Goal: Task Accomplishment & Management: Use online tool/utility

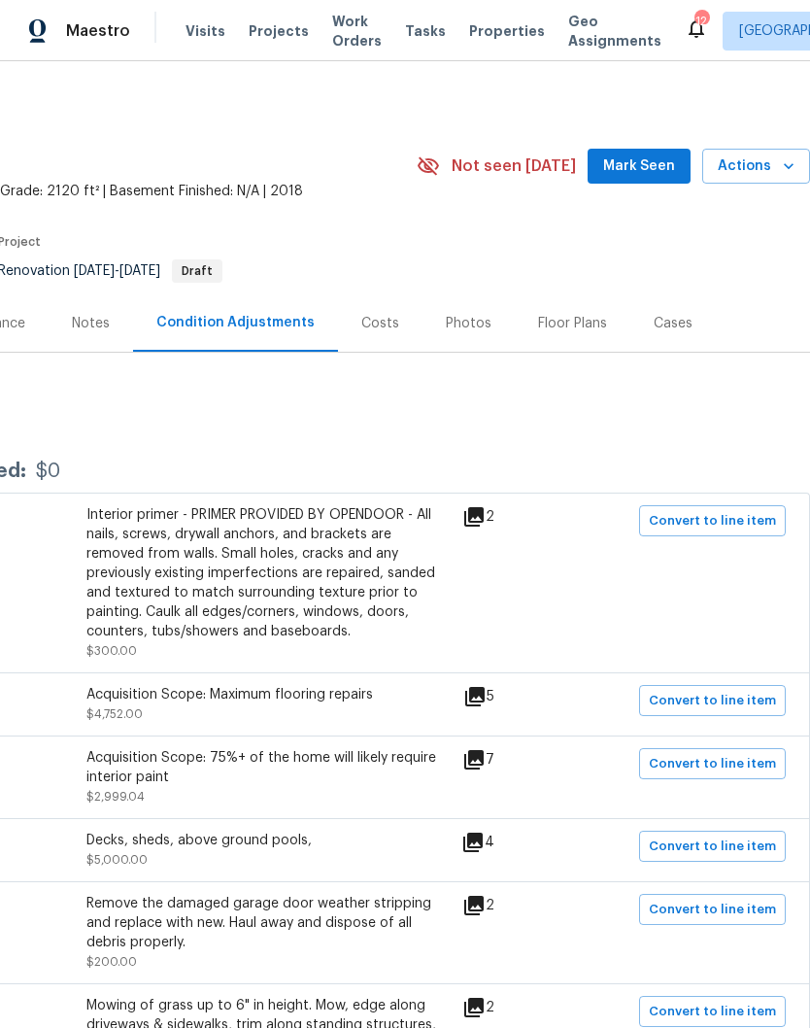
scroll to position [0, 288]
click at [654, 162] on span "Mark Seen" at bounding box center [639, 166] width 72 height 24
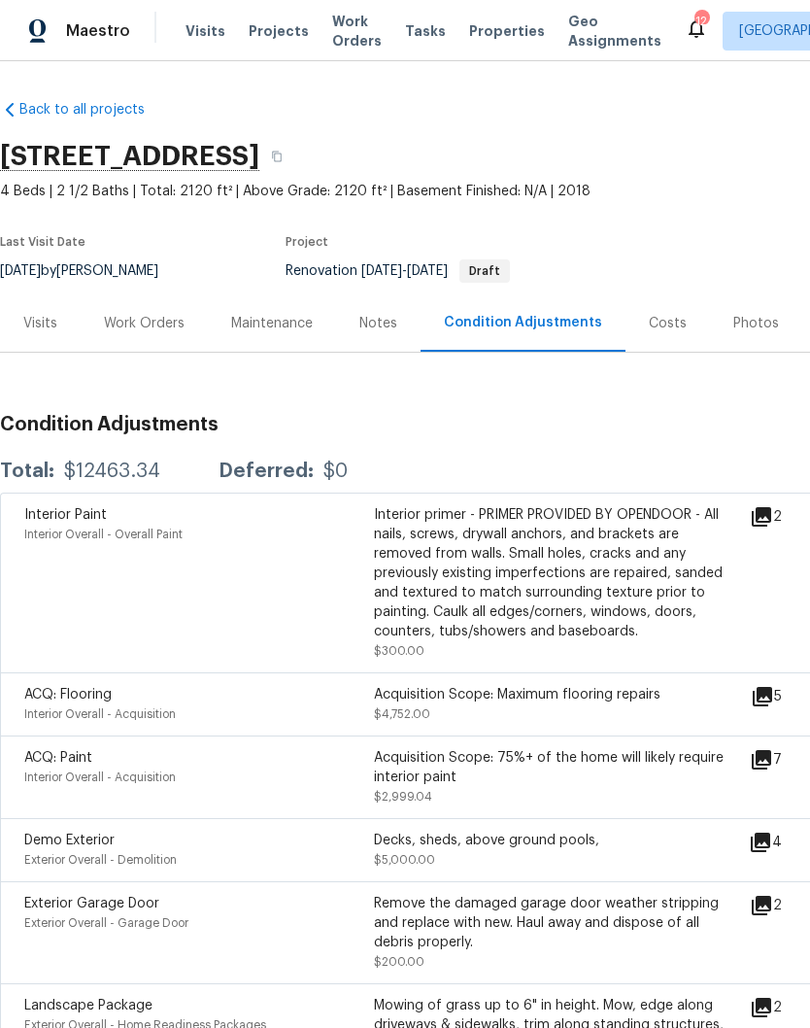
scroll to position [0, 0]
click at [649, 321] on div "Costs" at bounding box center [668, 323] width 38 height 19
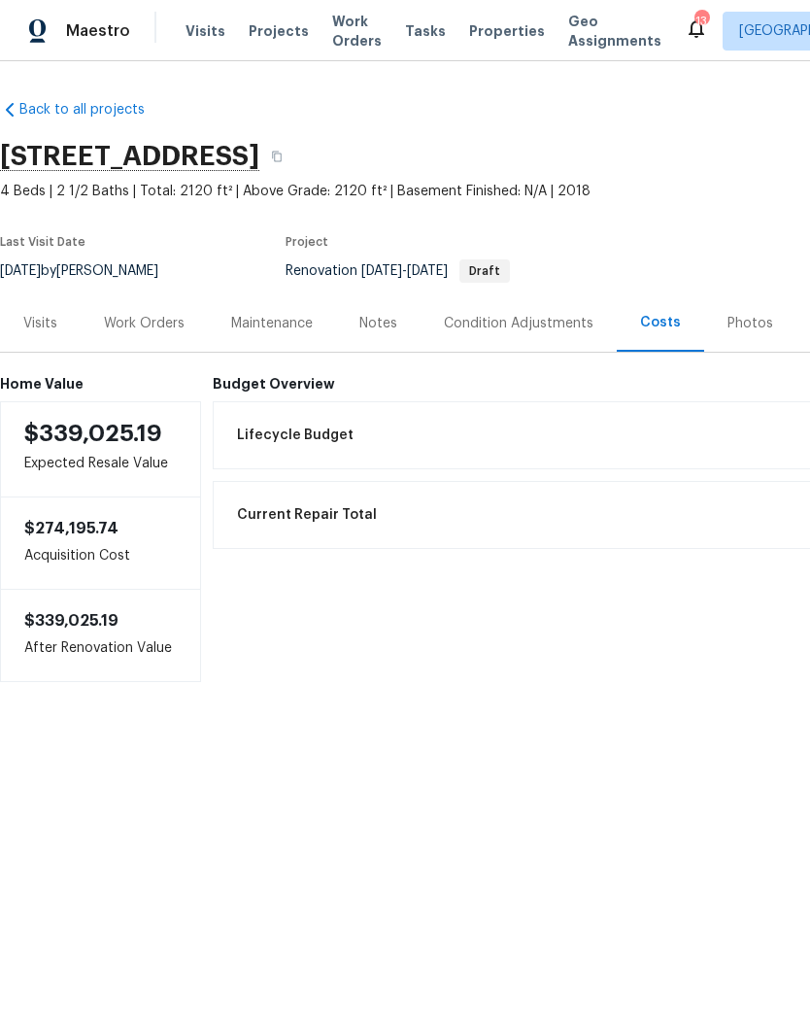
click at [160, 329] on div "Work Orders" at bounding box center [144, 323] width 81 height 19
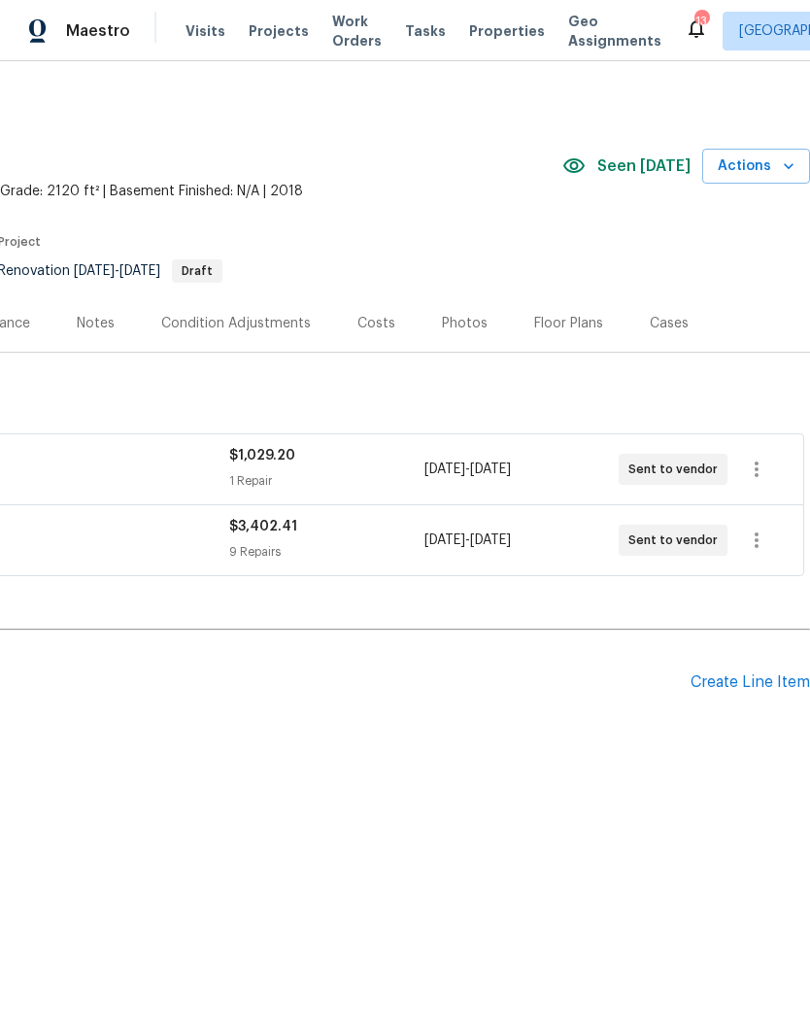
scroll to position [0, 288]
click at [757, 685] on div "Create Line Item" at bounding box center [751, 682] width 120 height 18
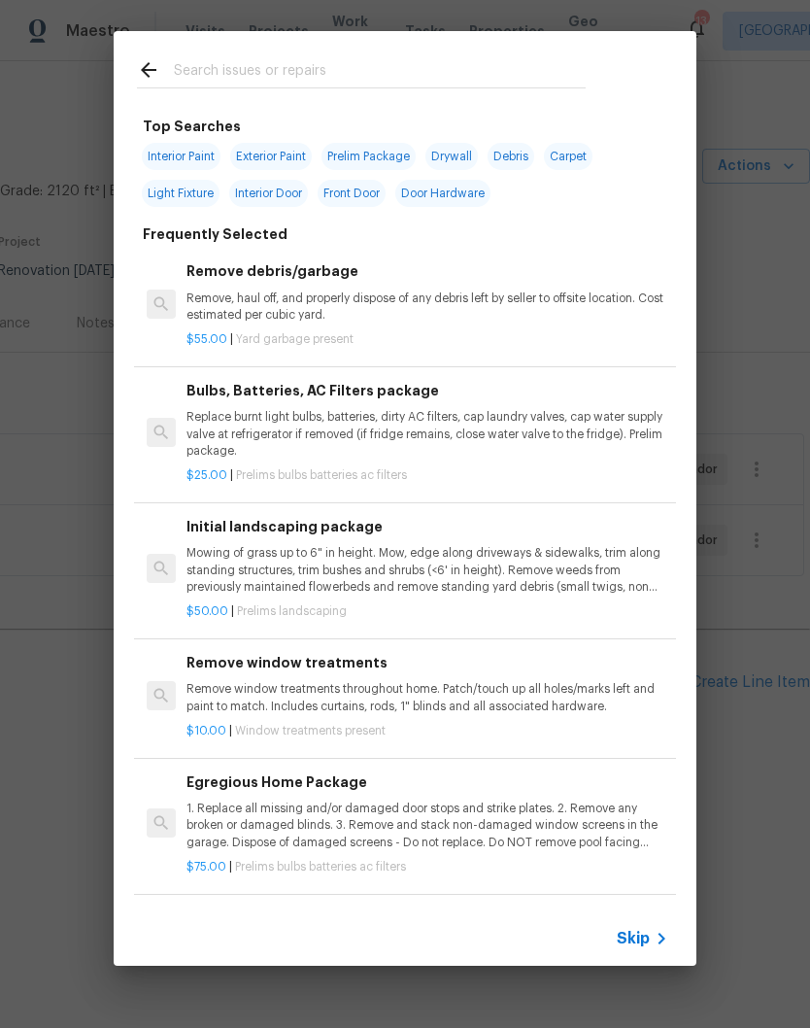
click at [345, 70] on input "text" at bounding box center [380, 72] width 412 height 29
type input "Flooring"
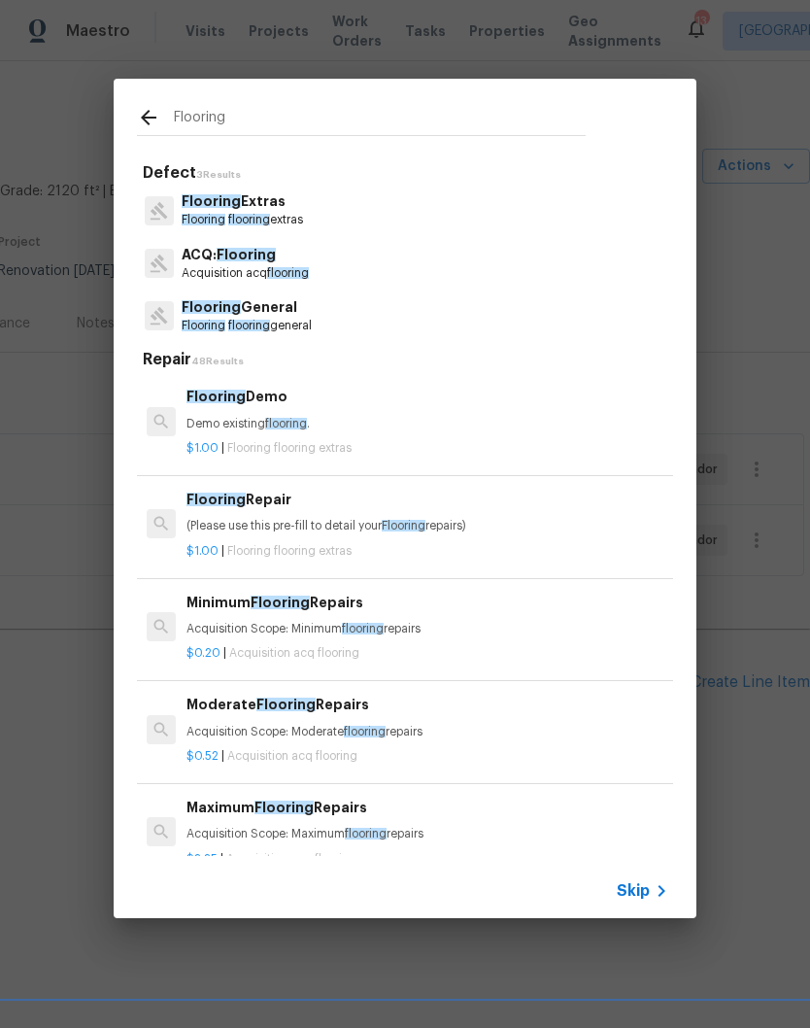
click at [276, 324] on p "Flooring flooring general" at bounding box center [247, 326] width 130 height 17
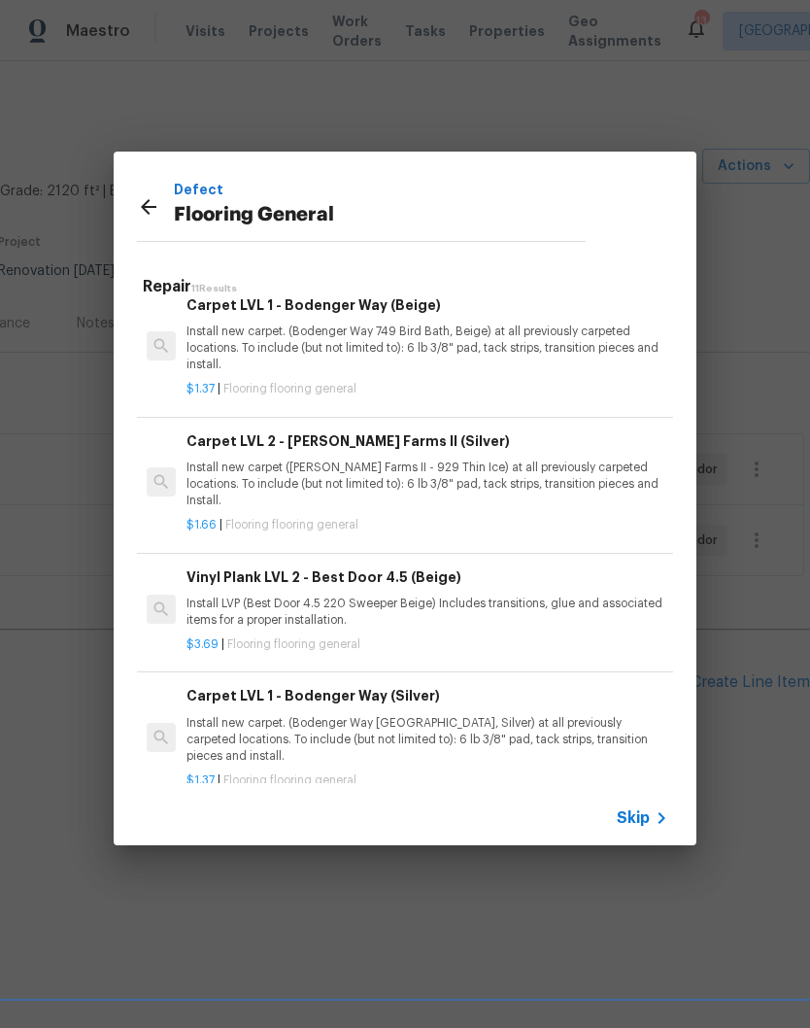
scroll to position [871, 0]
click at [387, 716] on p "Install new carpet. (Bodenger Way [GEOGRAPHIC_DATA], Silver) at all previously …" at bounding box center [428, 741] width 482 height 50
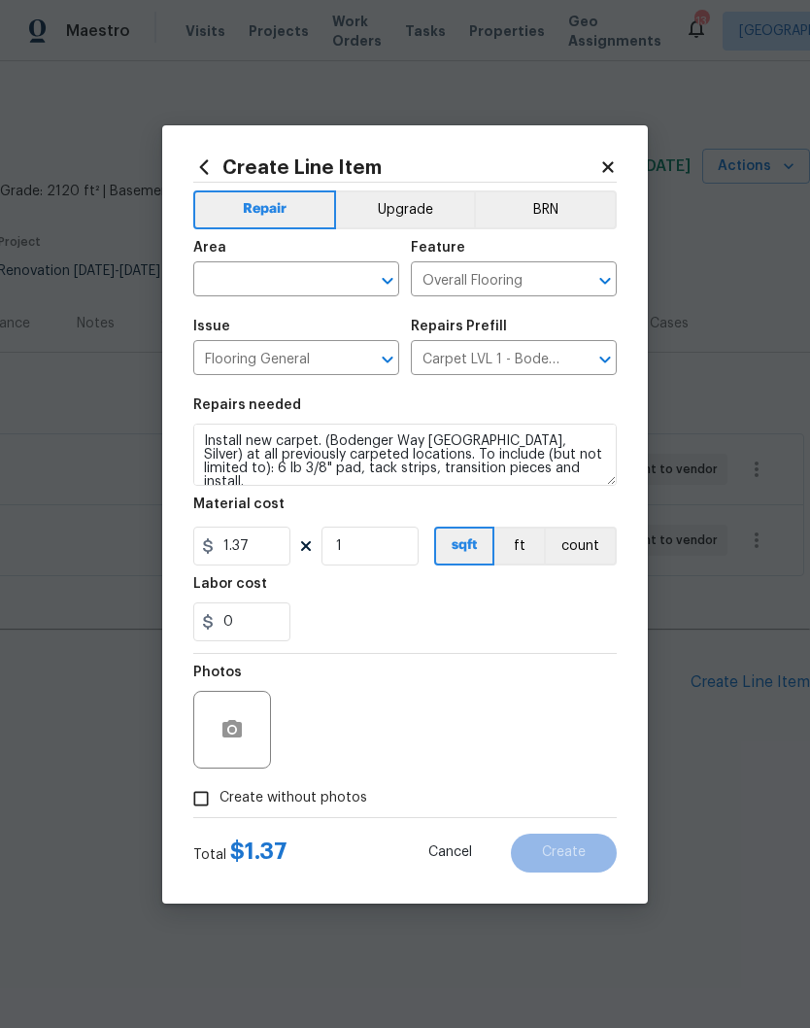
click at [327, 281] on input "text" at bounding box center [269, 281] width 152 height 30
click at [298, 356] on li "Interior Overall" at bounding box center [296, 356] width 206 height 32
type input "Interior Overall"
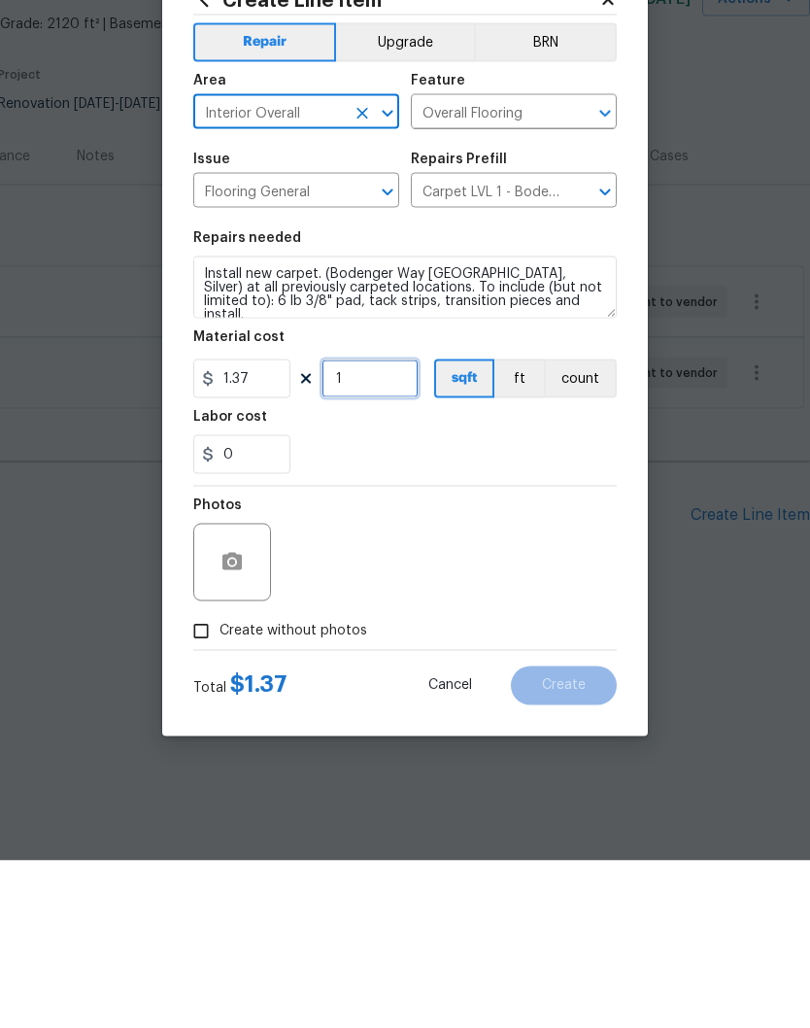
click at [379, 527] on input "1" at bounding box center [370, 546] width 97 height 39
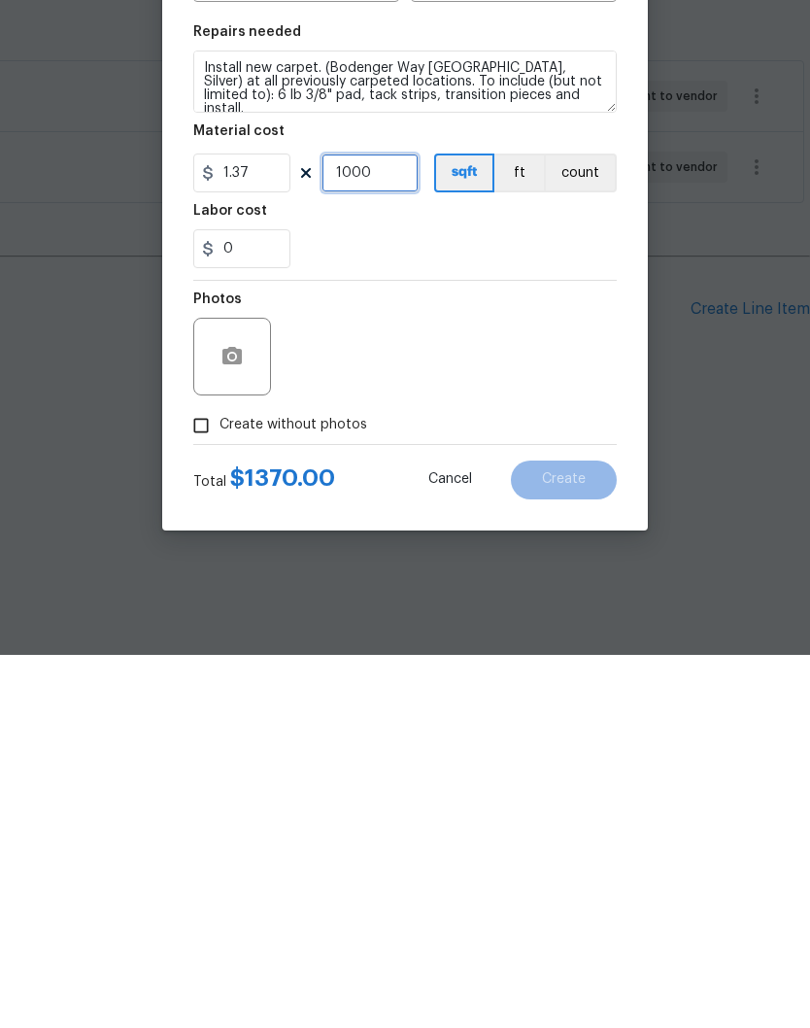
type input "1000"
click at [241, 720] on icon "button" at bounding box center [232, 728] width 19 height 17
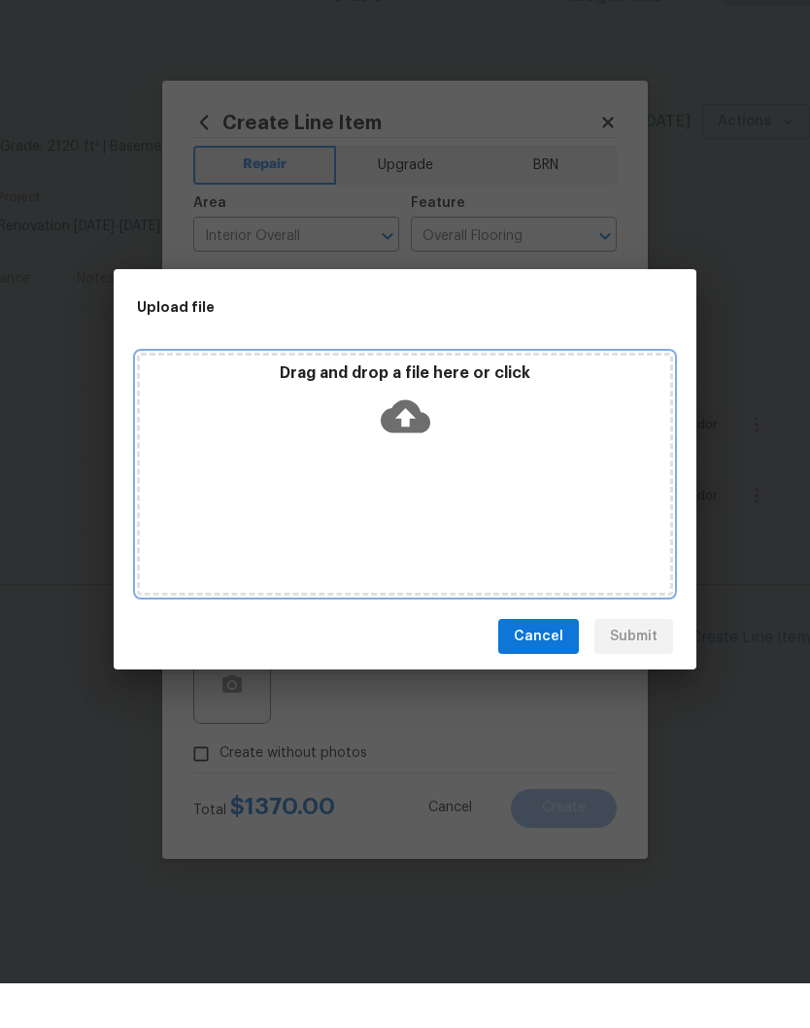
click at [389, 472] on div "Drag and drop a file here or click" at bounding box center [405, 518] width 536 height 243
click at [509, 454] on div "Drag and drop a file here or click" at bounding box center [405, 518] width 536 height 243
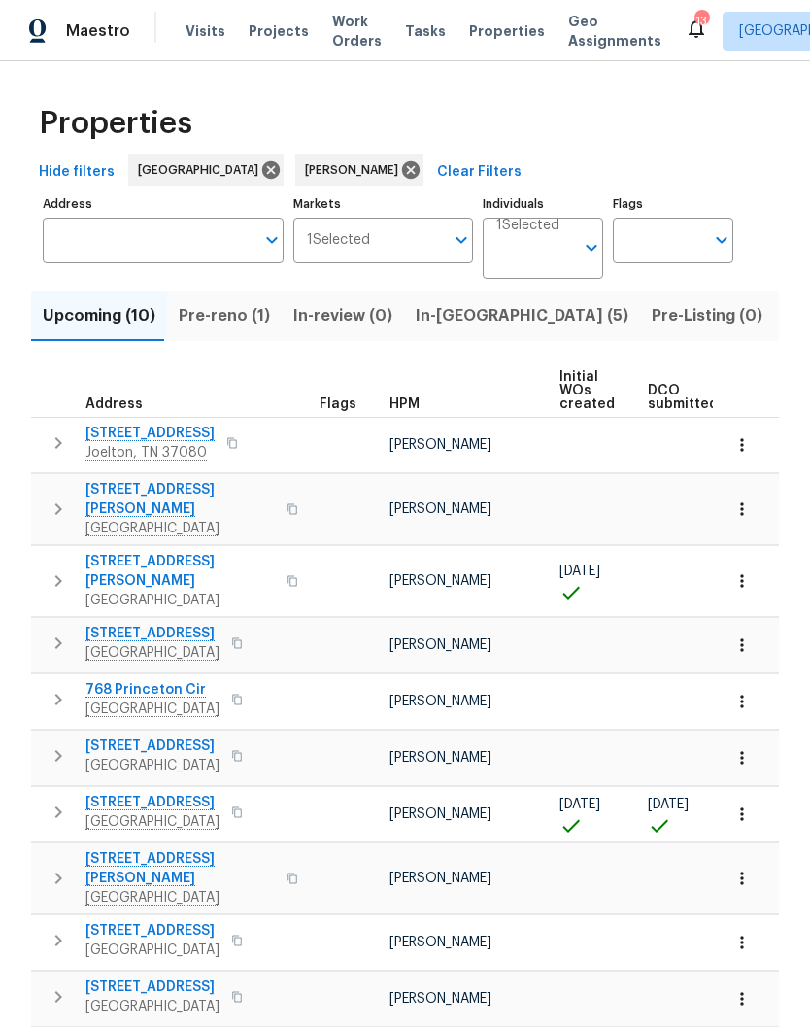
click at [214, 318] on span "Pre-reno (1)" at bounding box center [224, 315] width 91 height 27
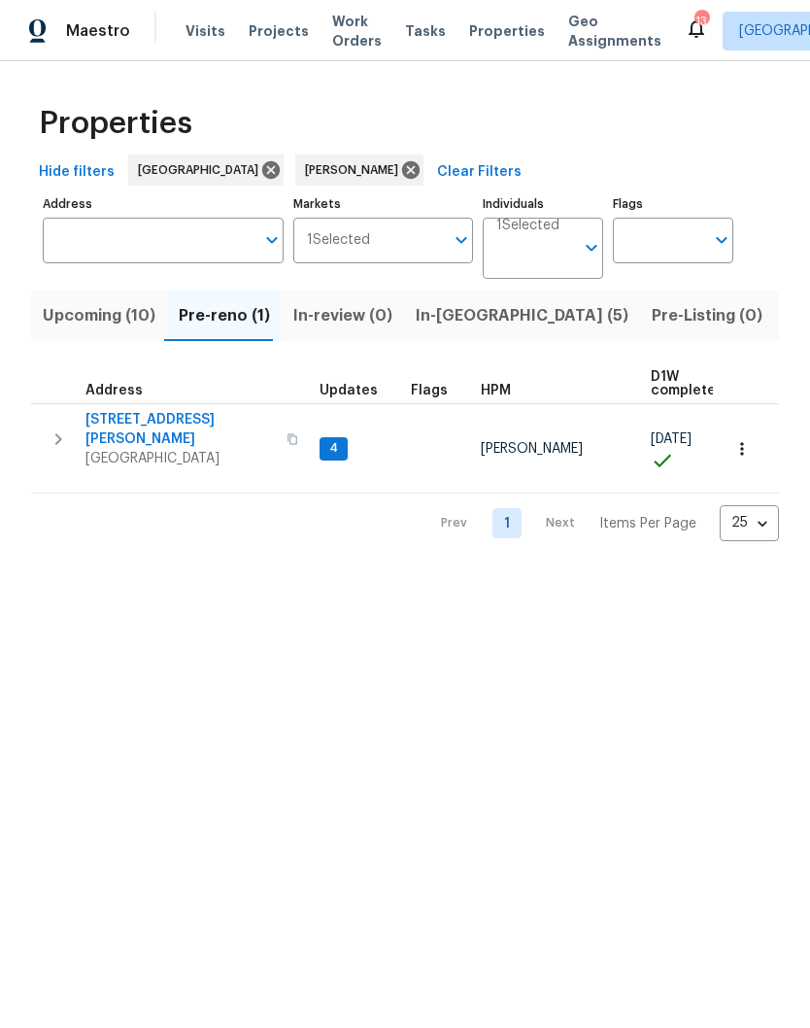
click at [151, 427] on span "1201 Elisha Ct" at bounding box center [180, 429] width 189 height 39
click at [743, 442] on icon "button" at bounding box center [741, 448] width 3 height 13
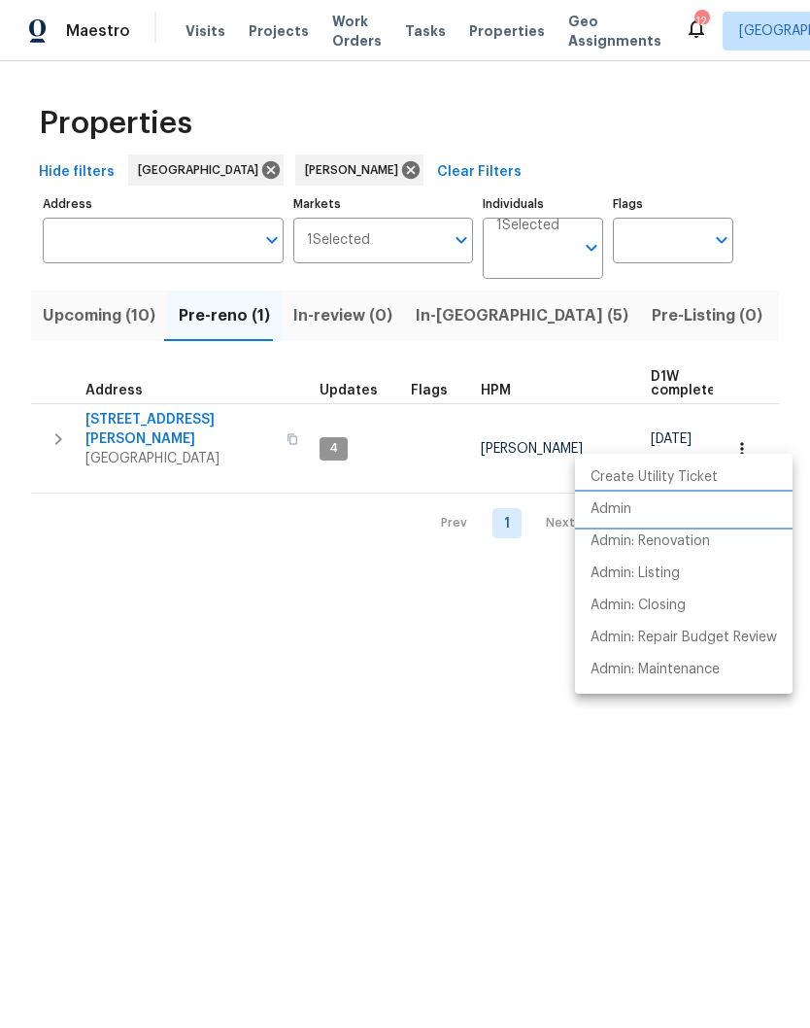
click at [618, 512] on p "Admin" at bounding box center [611, 509] width 41 height 20
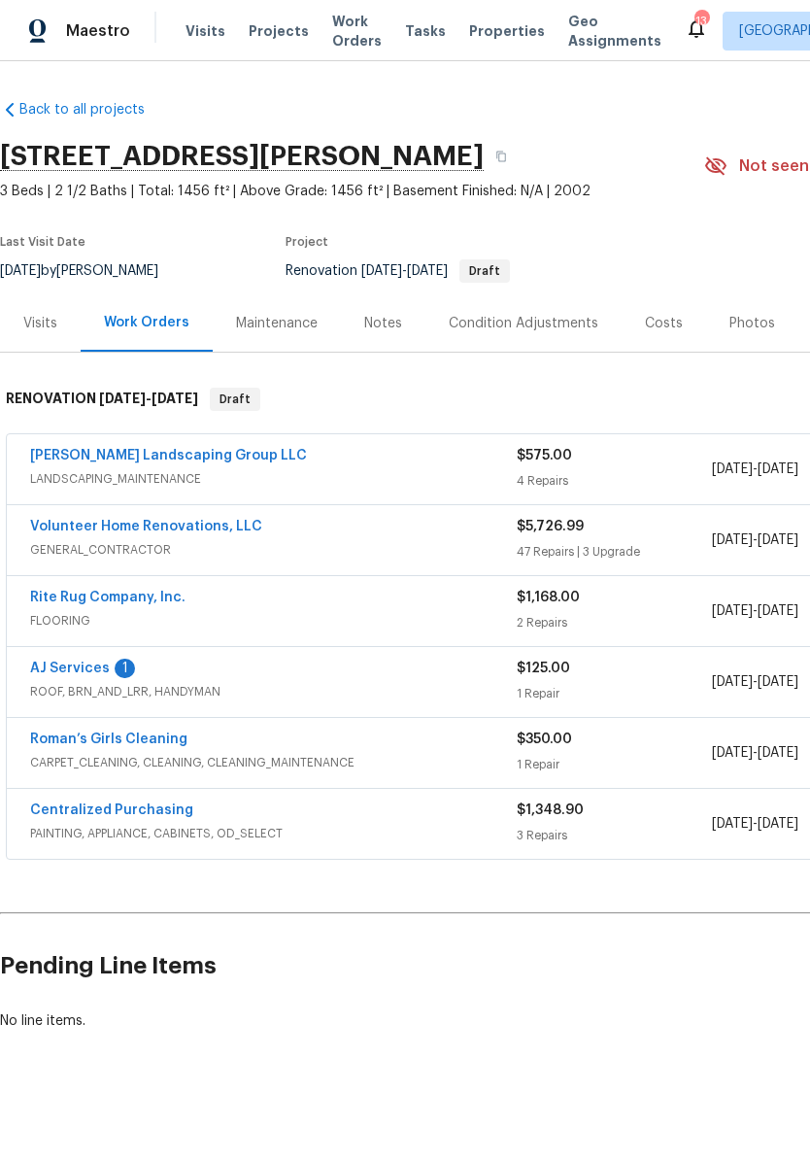
click at [76, 672] on link "AJ Services" at bounding box center [70, 669] width 80 height 14
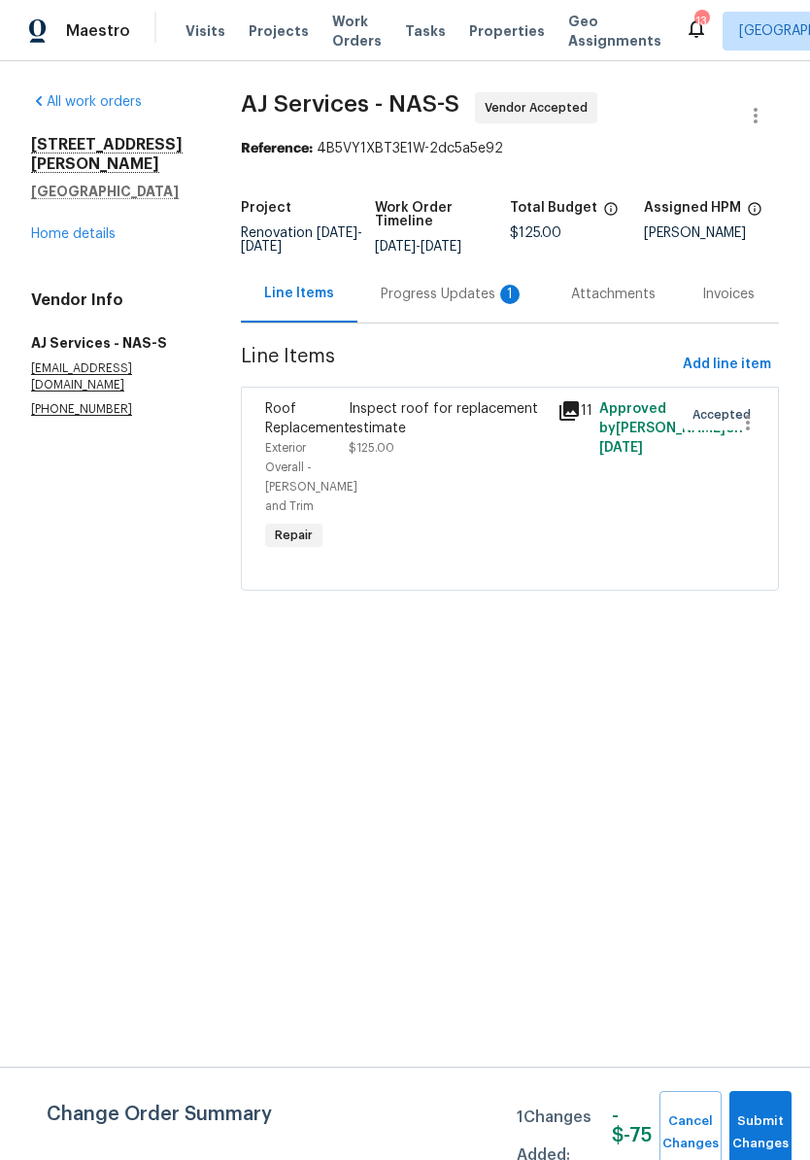
click at [471, 304] on div "Progress Updates 1" at bounding box center [453, 294] width 144 height 19
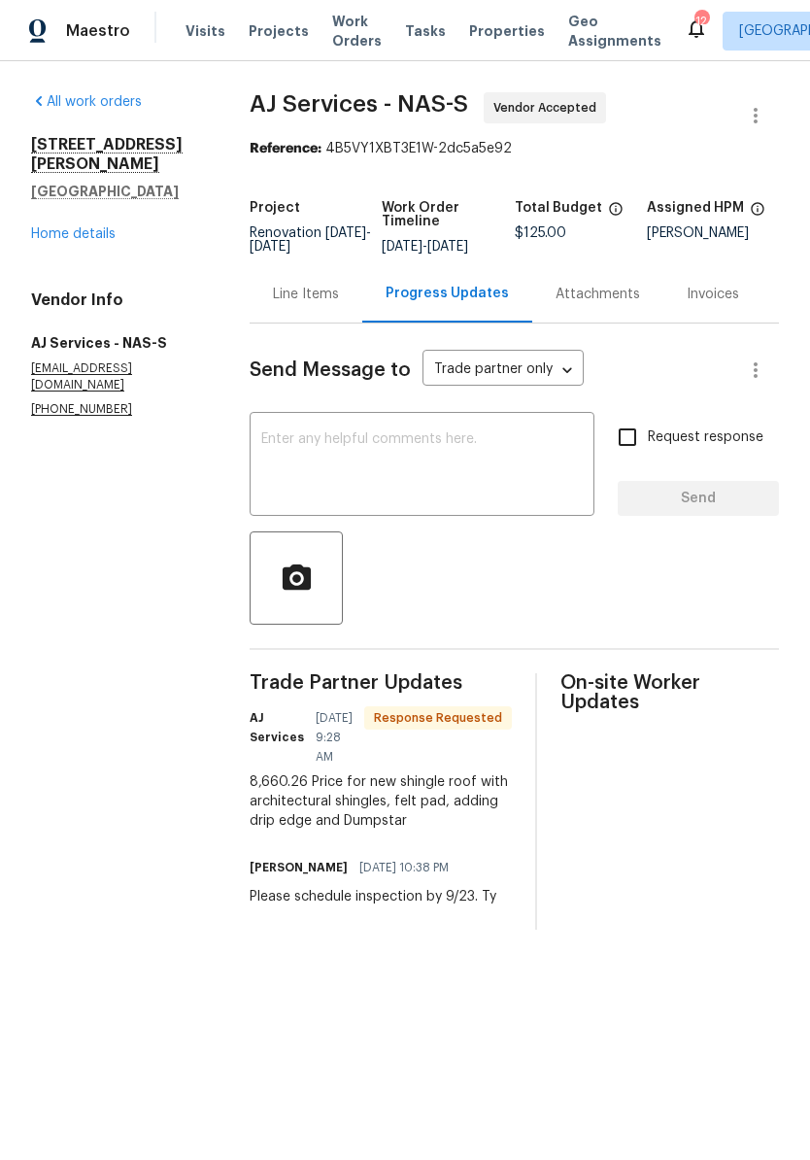
click at [107, 227] on link "Home details" at bounding box center [73, 234] width 85 height 14
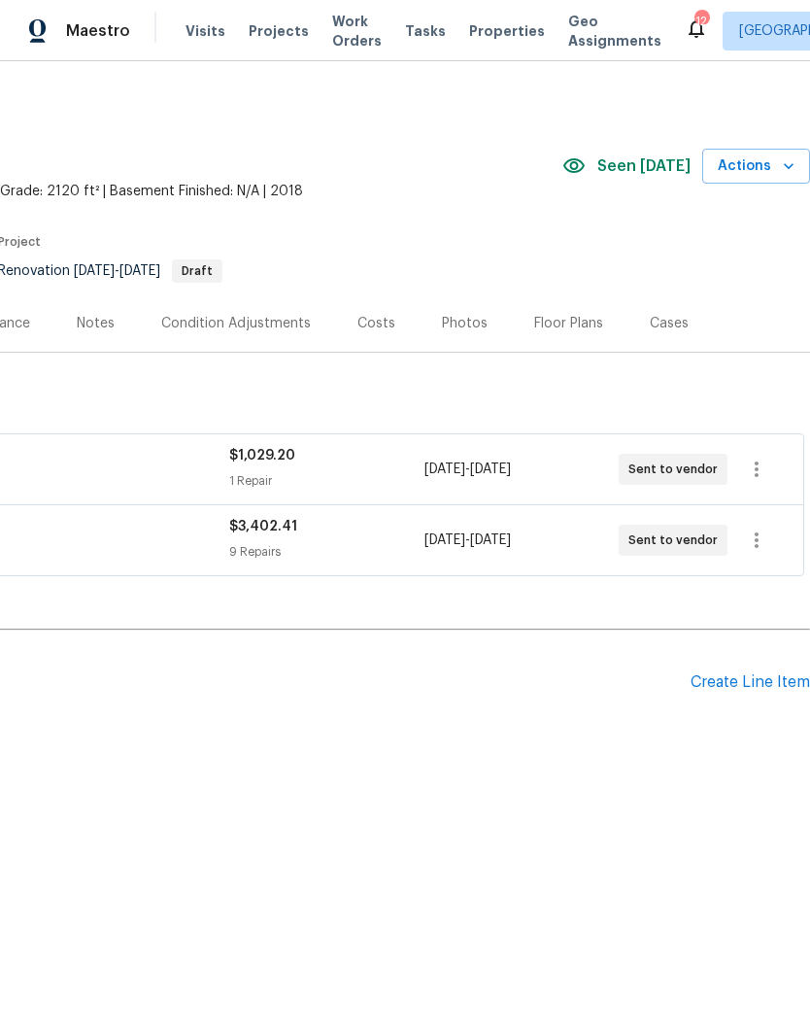
click at [737, 680] on div "Create Line Item" at bounding box center [751, 682] width 120 height 18
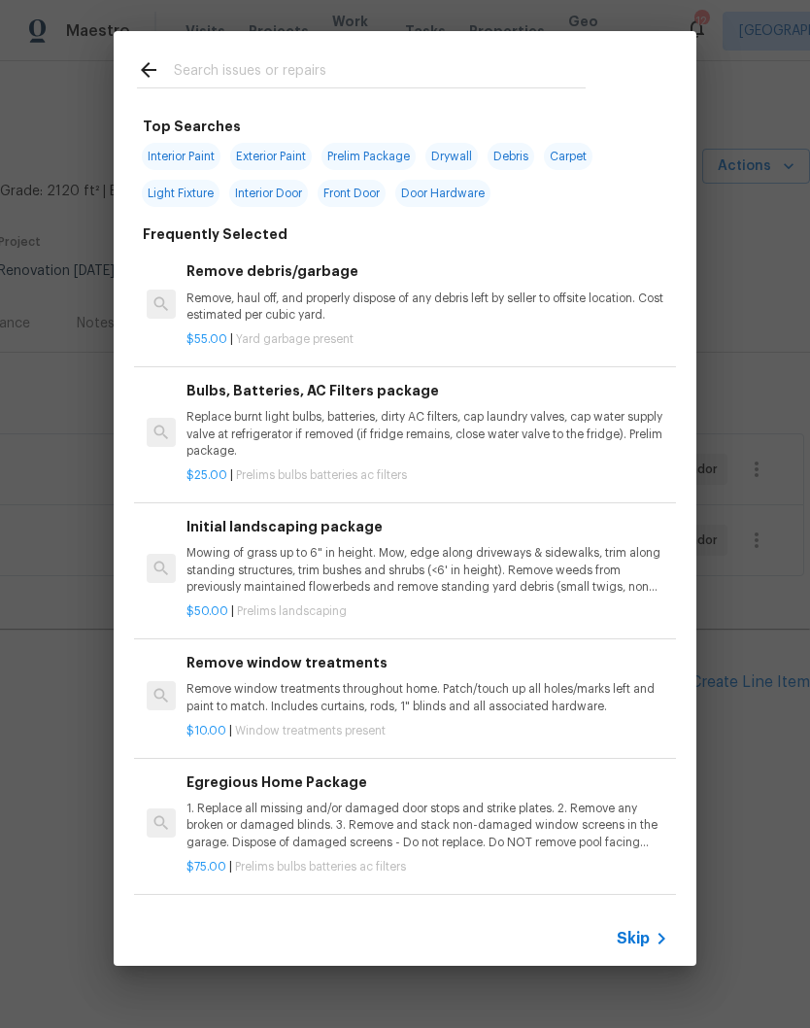
click at [357, 62] on input "text" at bounding box center [380, 72] width 412 height 29
type input "Flooring"
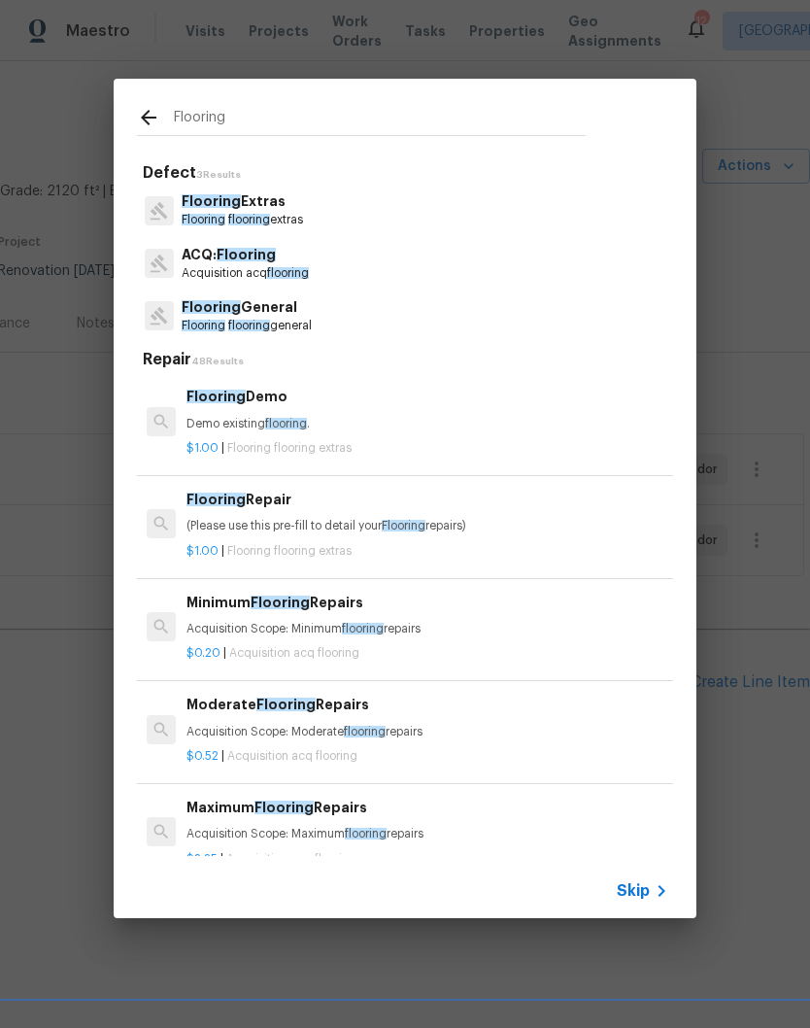
click at [262, 314] on p "Flooring General" at bounding box center [247, 307] width 130 height 20
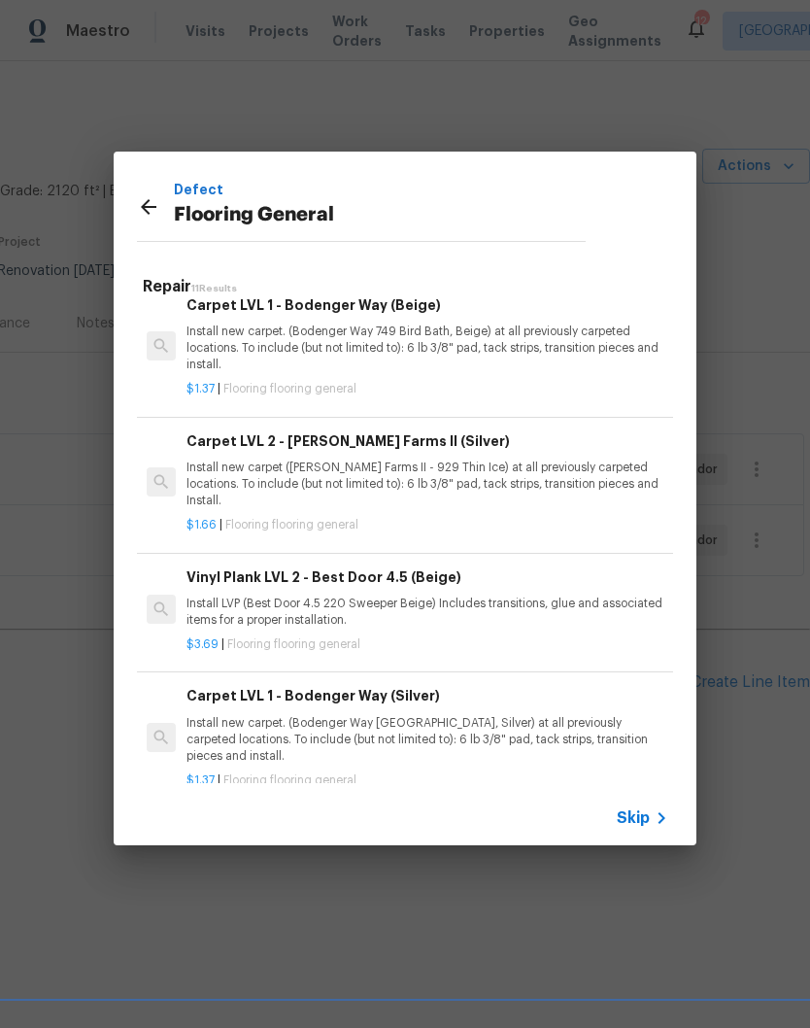
scroll to position [871, 0]
click at [395, 716] on p "Install new carpet. (Bodenger Way [GEOGRAPHIC_DATA], Silver) at all previously …" at bounding box center [428, 741] width 482 height 50
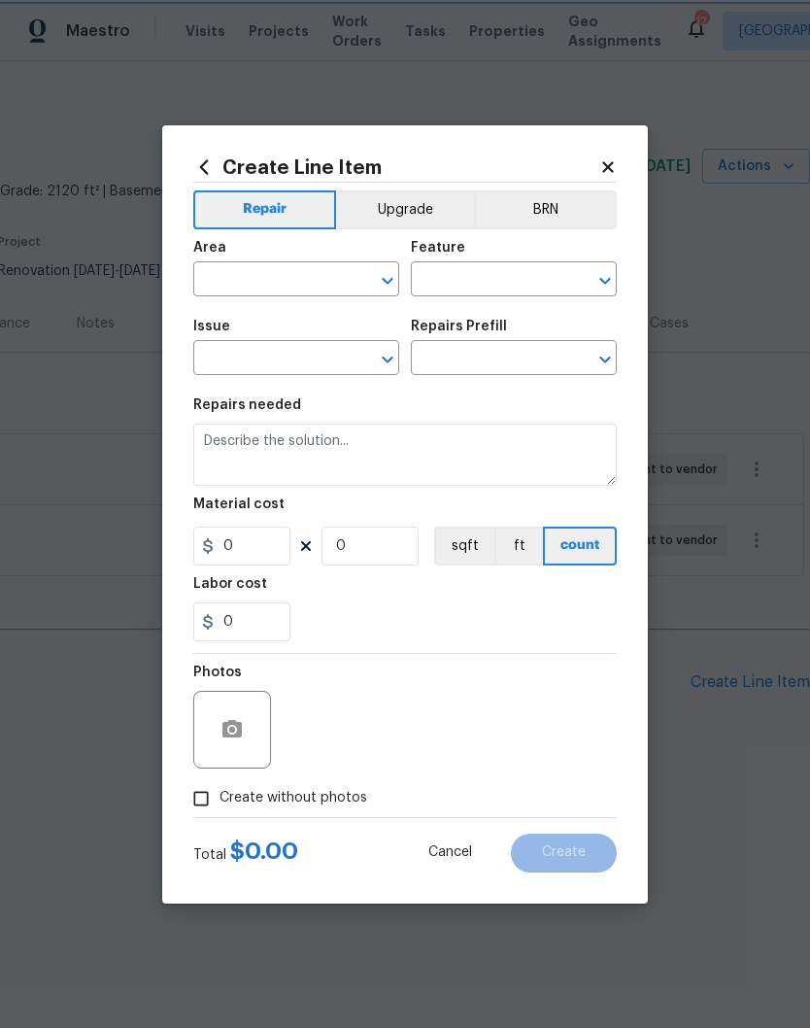
type input "Overall Flooring"
type input "Flooring General"
type input "Carpet LVL 1 - Bodenger Way (Silver) $1.37"
type textarea "Install new carpet. (Bodenger Way [GEOGRAPHIC_DATA], Silver) at all previously …"
type input "1.37"
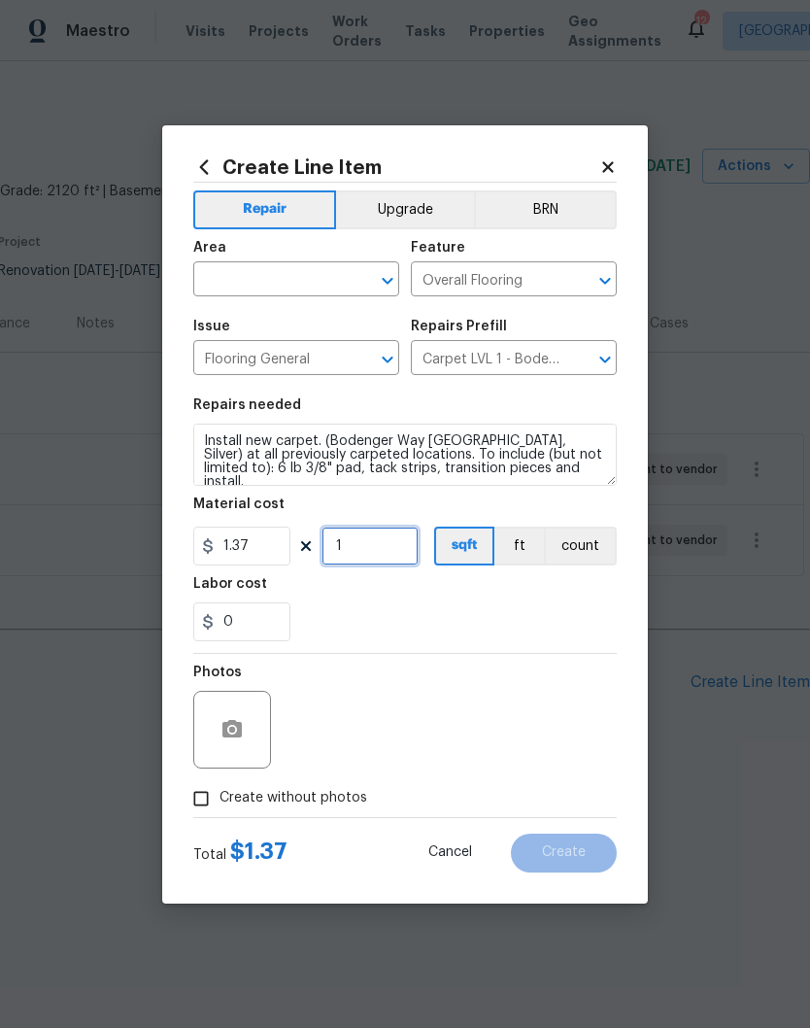
click at [377, 546] on input "1" at bounding box center [370, 546] width 97 height 39
type input "1000"
click at [344, 278] on input "text" at bounding box center [269, 281] width 152 height 30
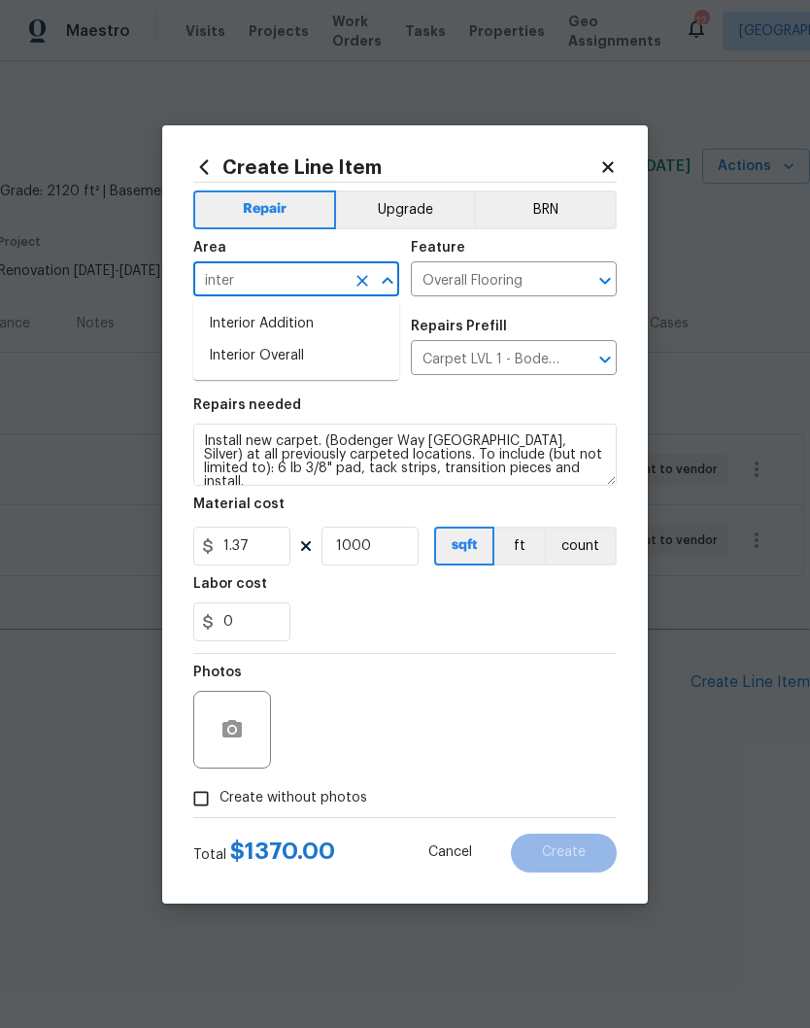
click at [295, 360] on li "Interior Overall" at bounding box center [296, 356] width 206 height 32
type input "Interior Overall"
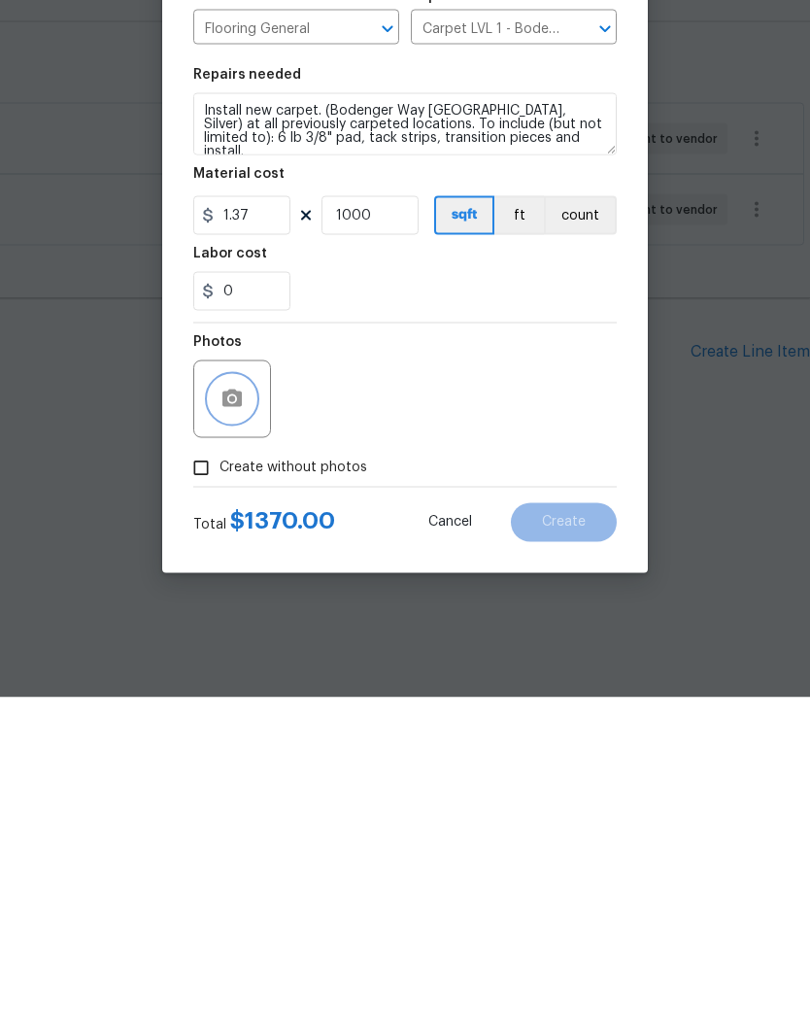
click at [241, 720] on icon "button" at bounding box center [232, 728] width 19 height 17
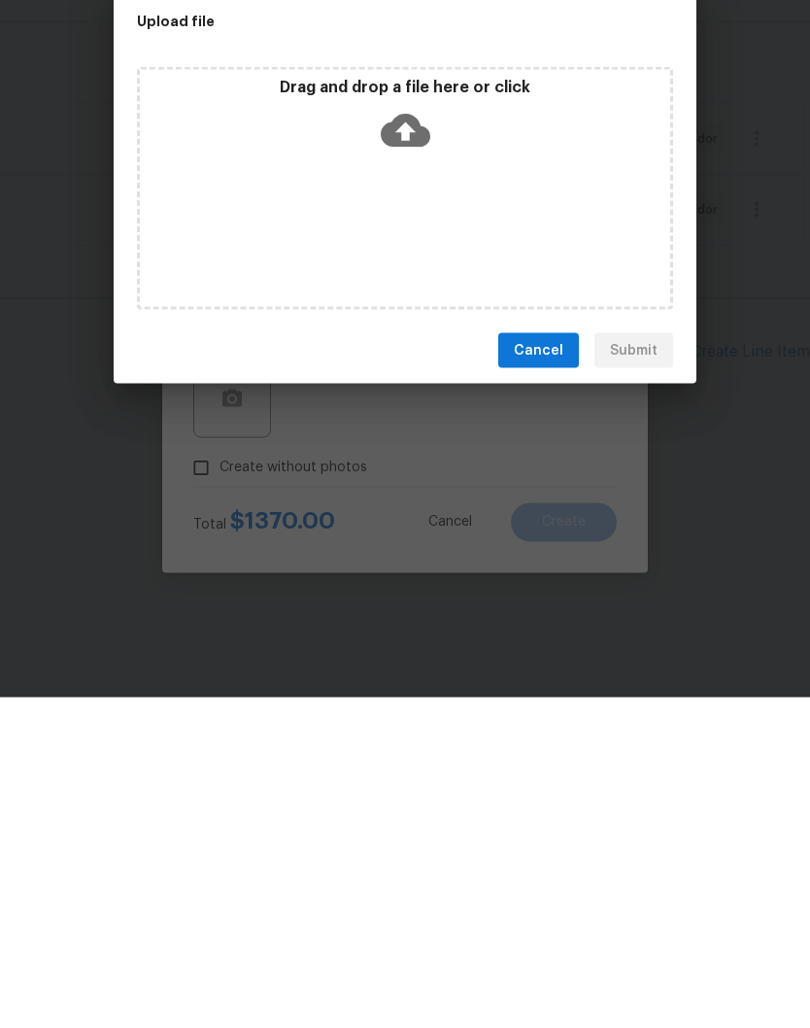
scroll to position [1, 0]
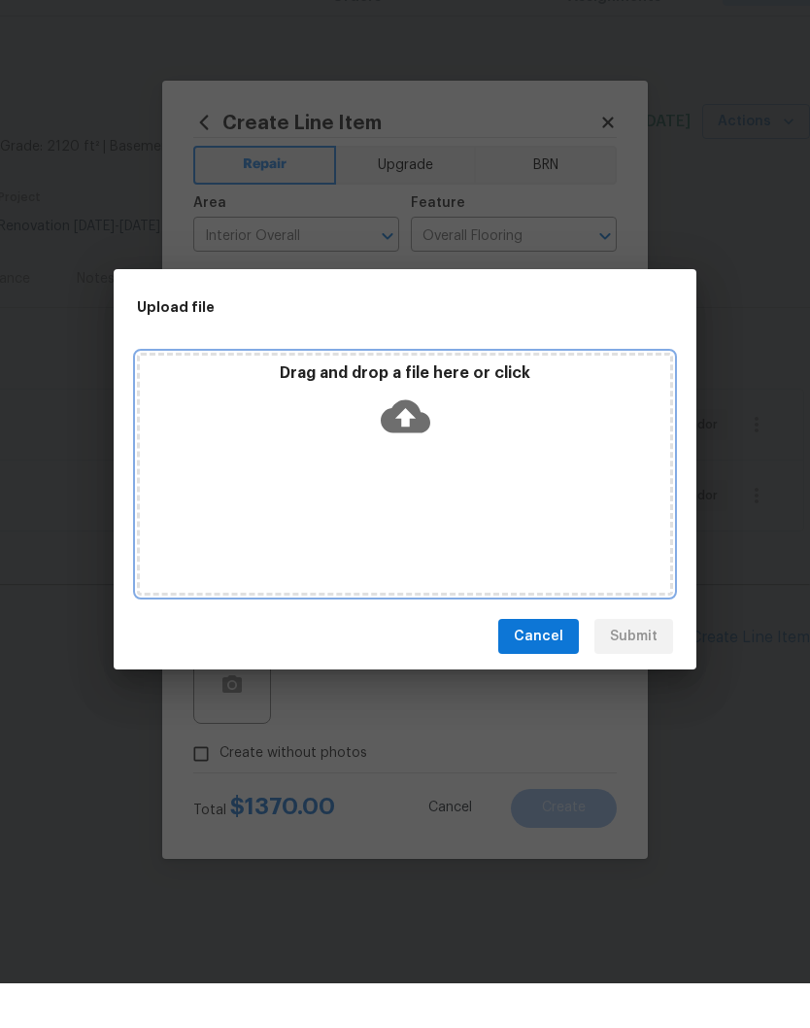
click at [469, 459] on div "Drag and drop a file here or click" at bounding box center [405, 518] width 536 height 243
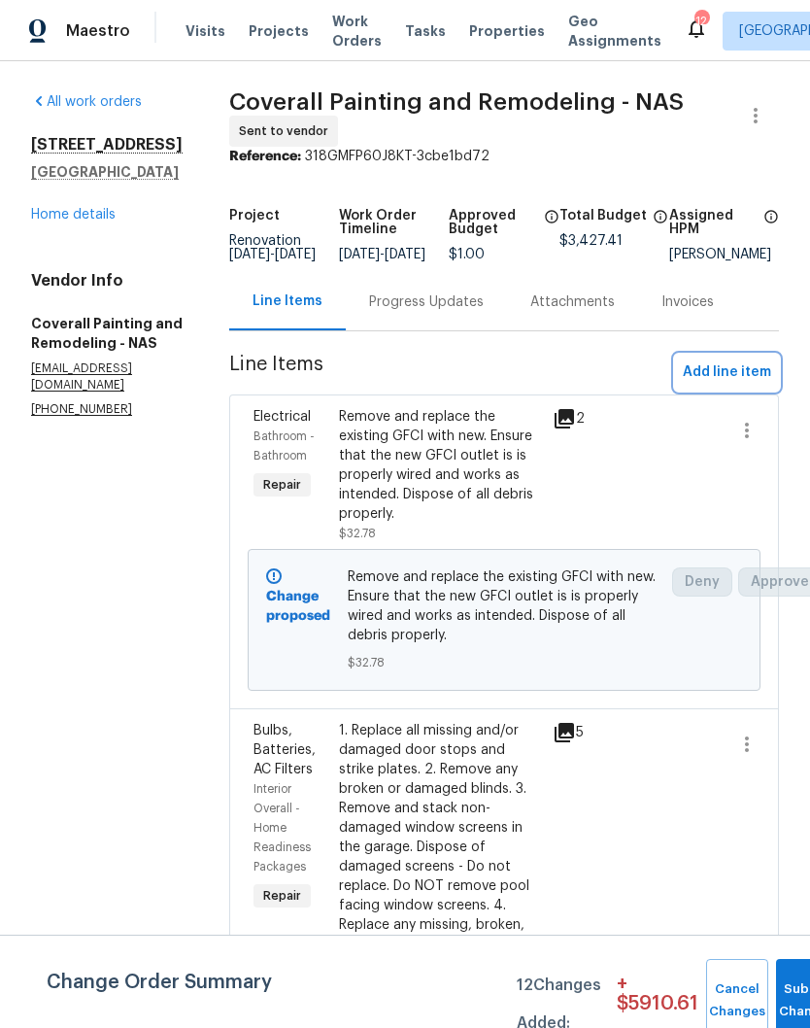
click at [757, 382] on span "Add line item" at bounding box center [727, 372] width 88 height 24
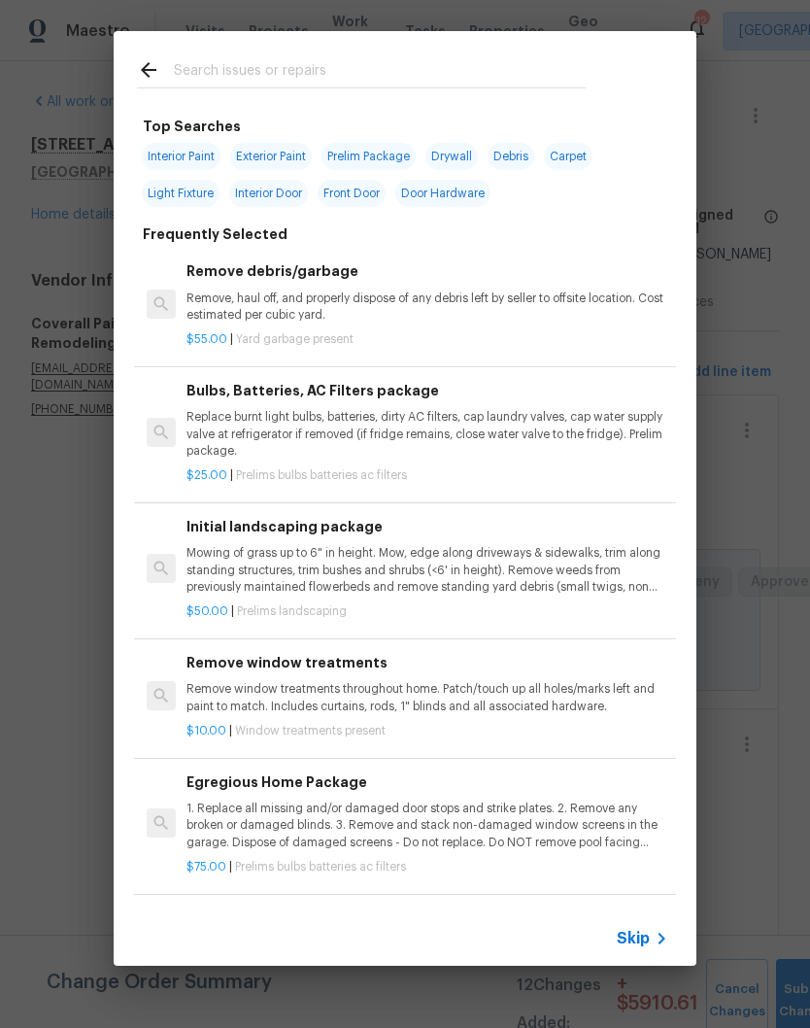
click at [344, 77] on input "text" at bounding box center [380, 72] width 412 height 29
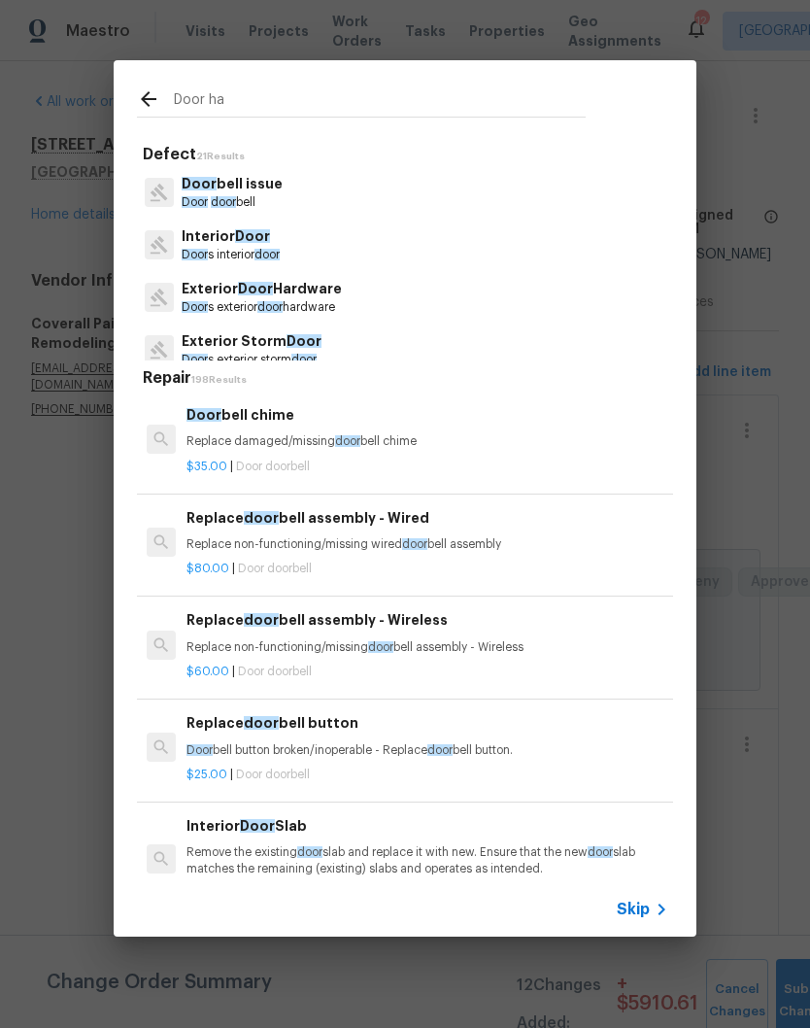
type input "Door har"
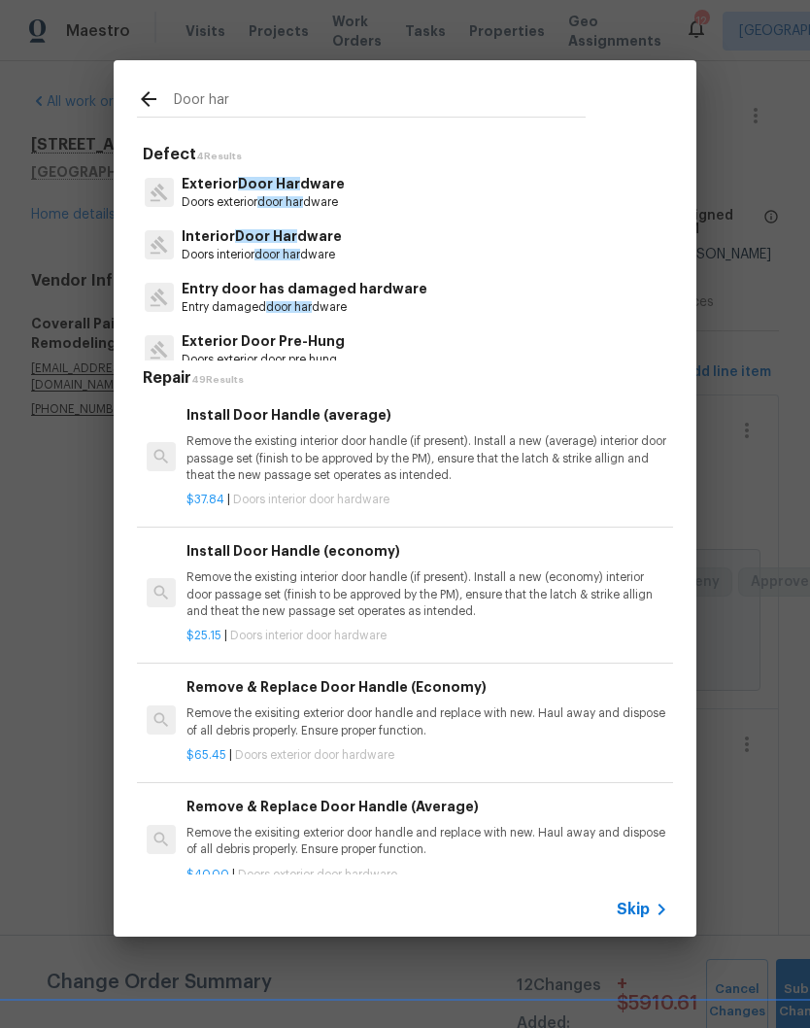
click at [306, 242] on p "Interior Door Har dware" at bounding box center [262, 236] width 160 height 20
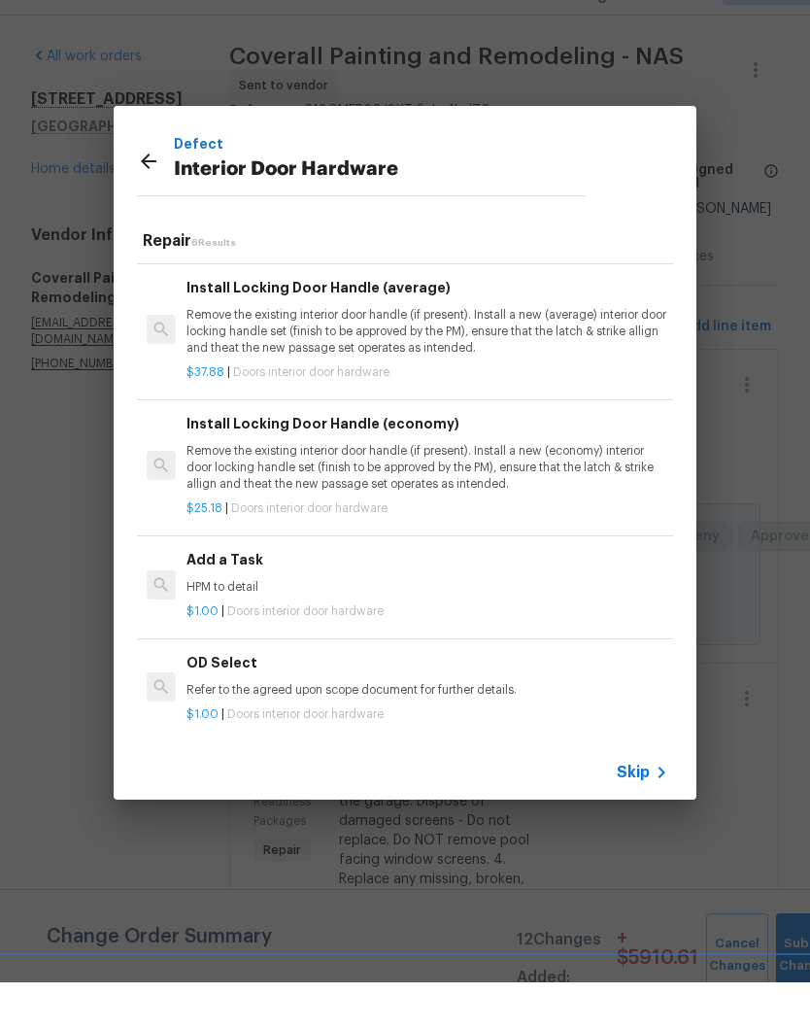
scroll to position [261, 0]
click at [249, 626] on p "HPM to detail" at bounding box center [428, 634] width 482 height 17
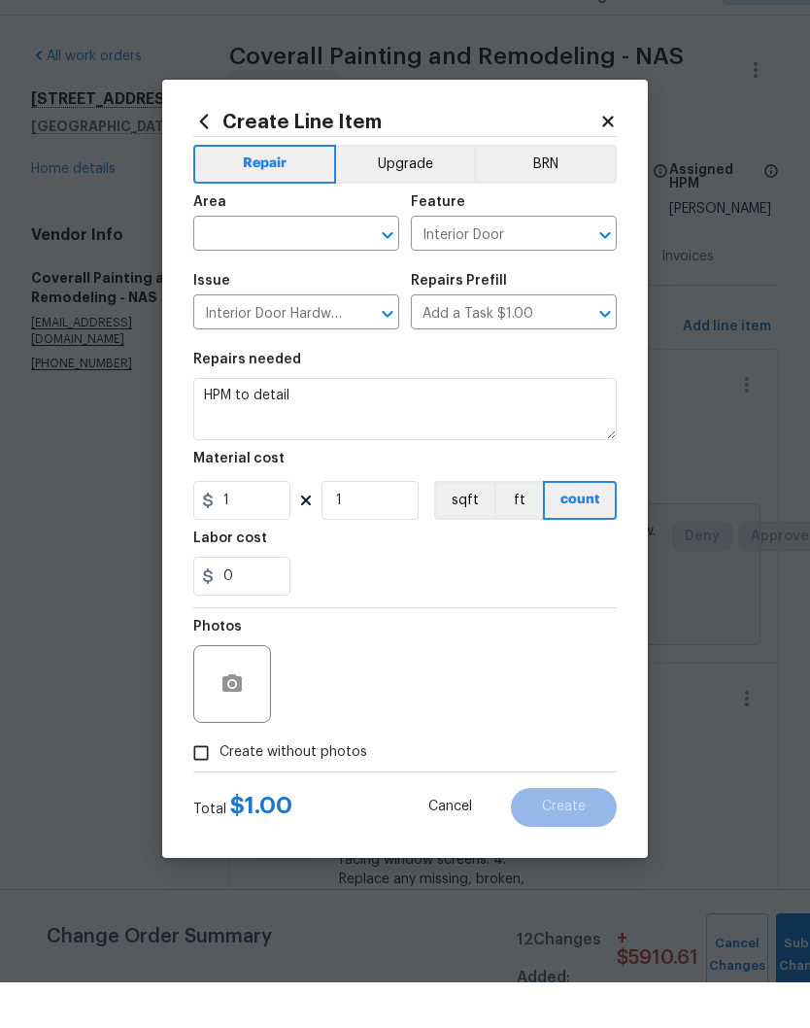
scroll to position [81, 0]
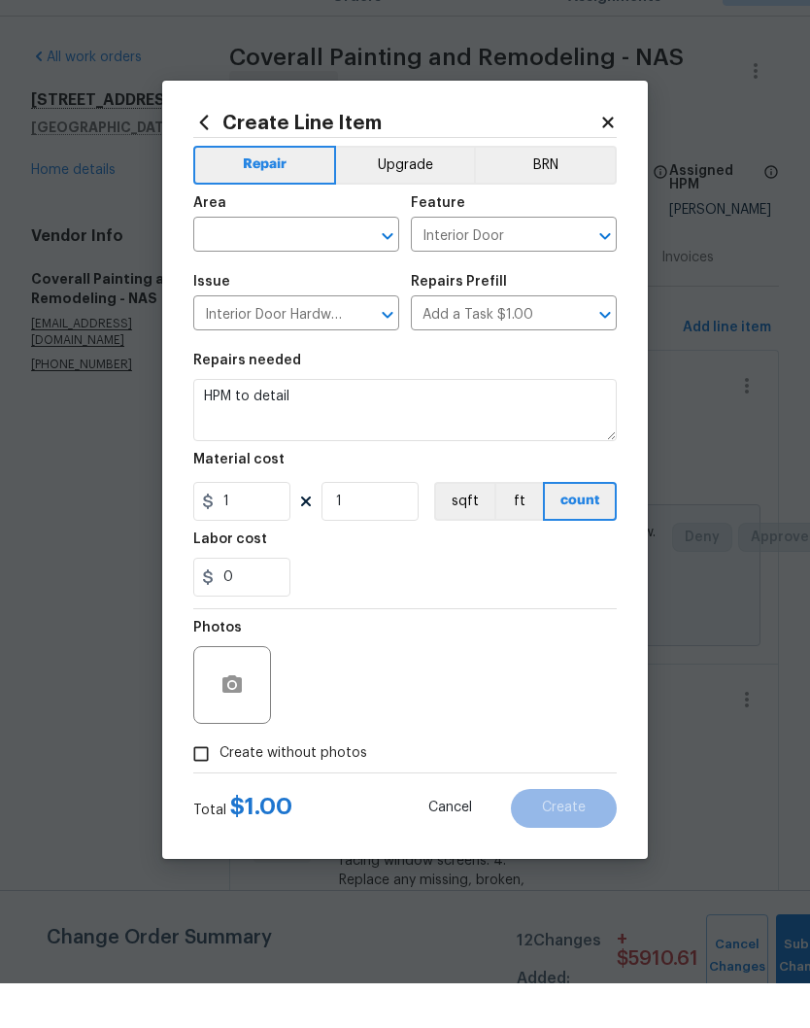
click at [382, 241] on div "Area" at bounding box center [296, 253] width 206 height 25
click at [343, 266] on input "text" at bounding box center [269, 281] width 152 height 30
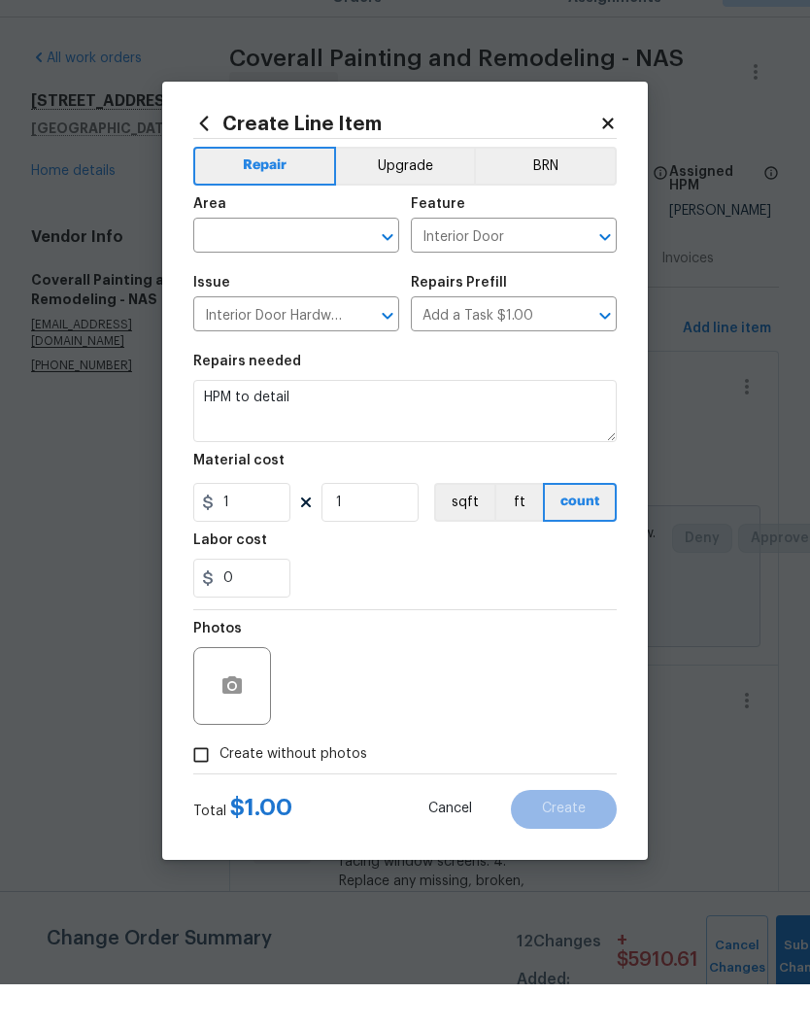
scroll to position [80, 0]
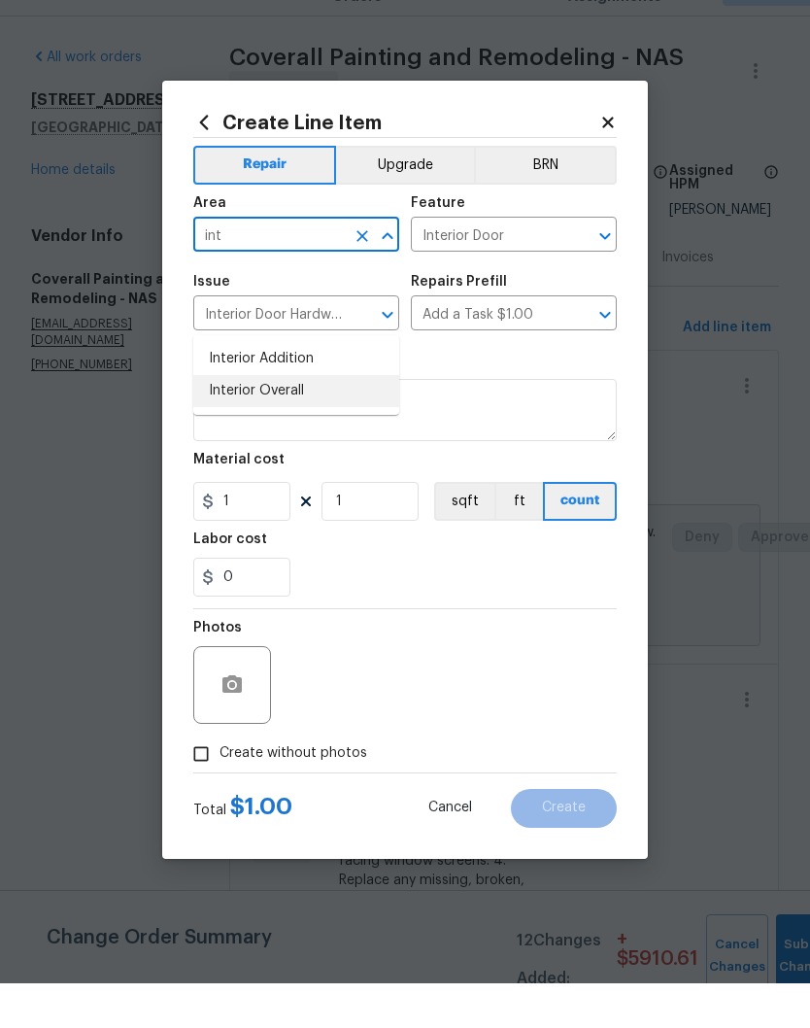
click at [286, 420] on li "Interior Overall" at bounding box center [296, 436] width 206 height 32
type input "Interior Overall"
click at [582, 271] on icon "Clear" at bounding box center [579, 280] width 19 height 19
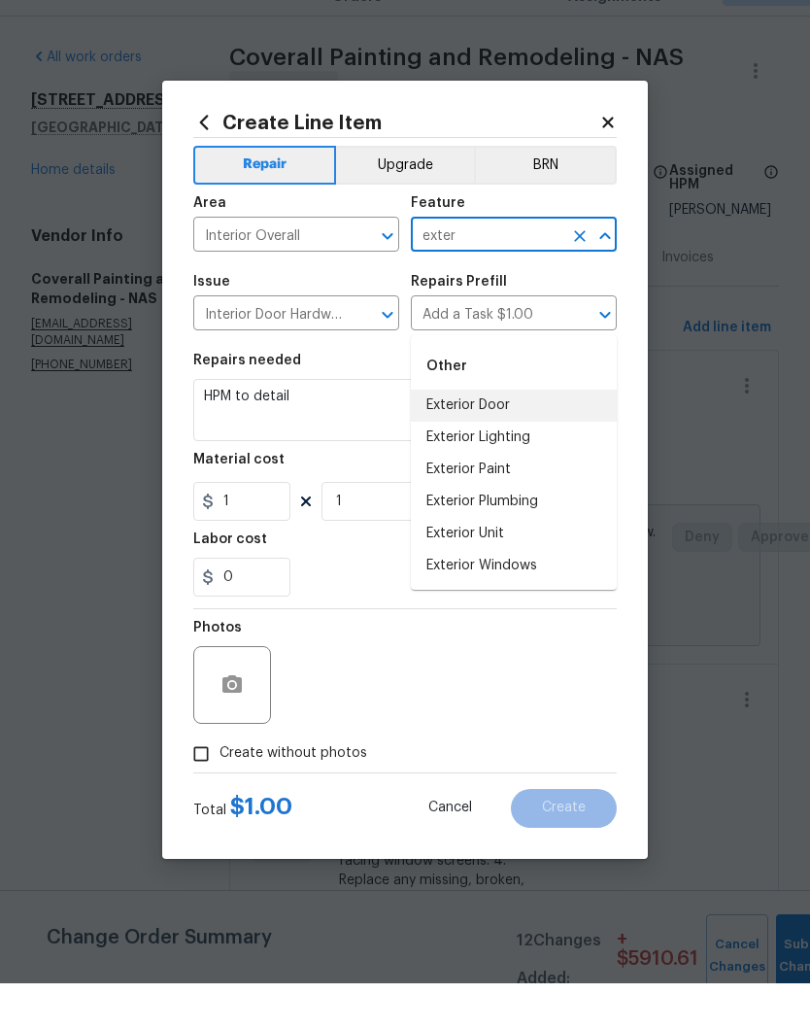
click at [509, 434] on li "Exterior Door" at bounding box center [514, 450] width 206 height 32
type input "Exterior Door"
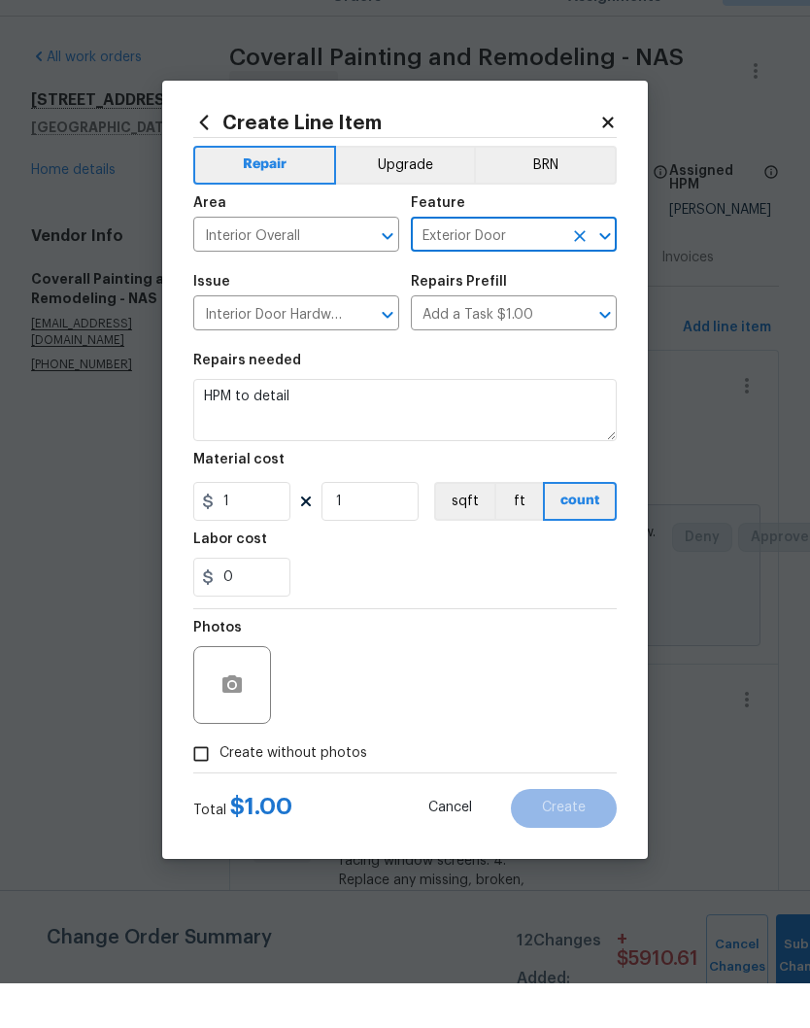
click at [327, 424] on textarea "HPM to detail" at bounding box center [405, 455] width 424 height 62
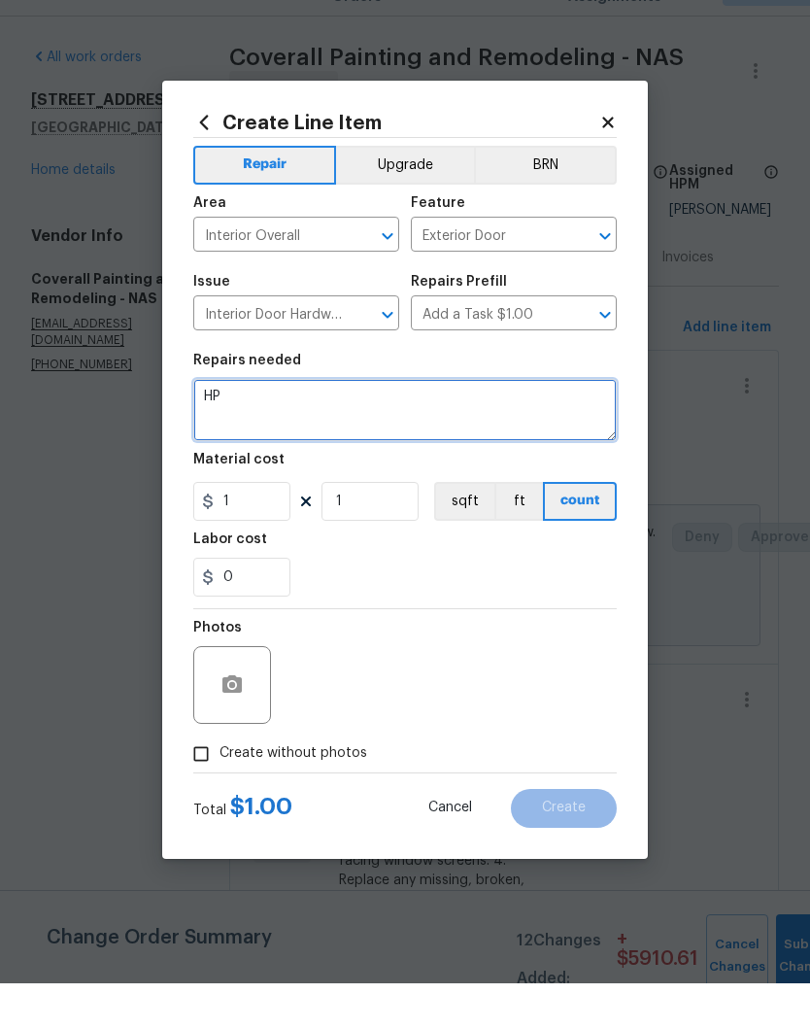
type textarea "H"
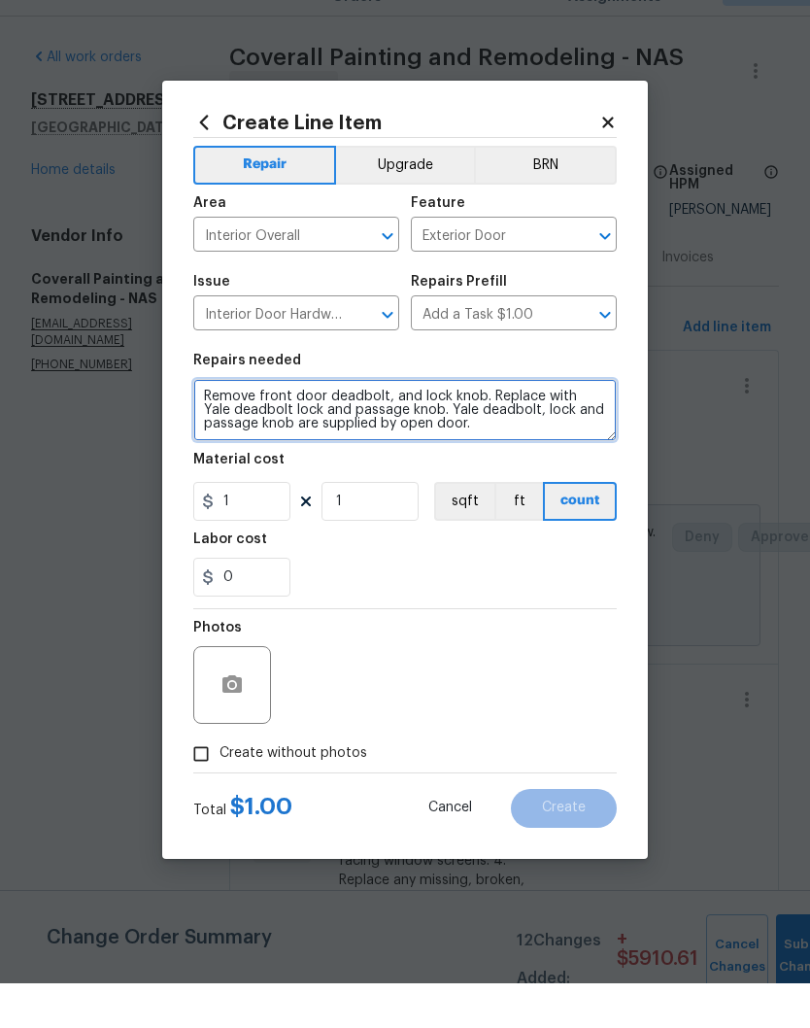
type textarea "Remove front door deadbolt, and lock knob. Replace with Yale deadbolt lock and …"
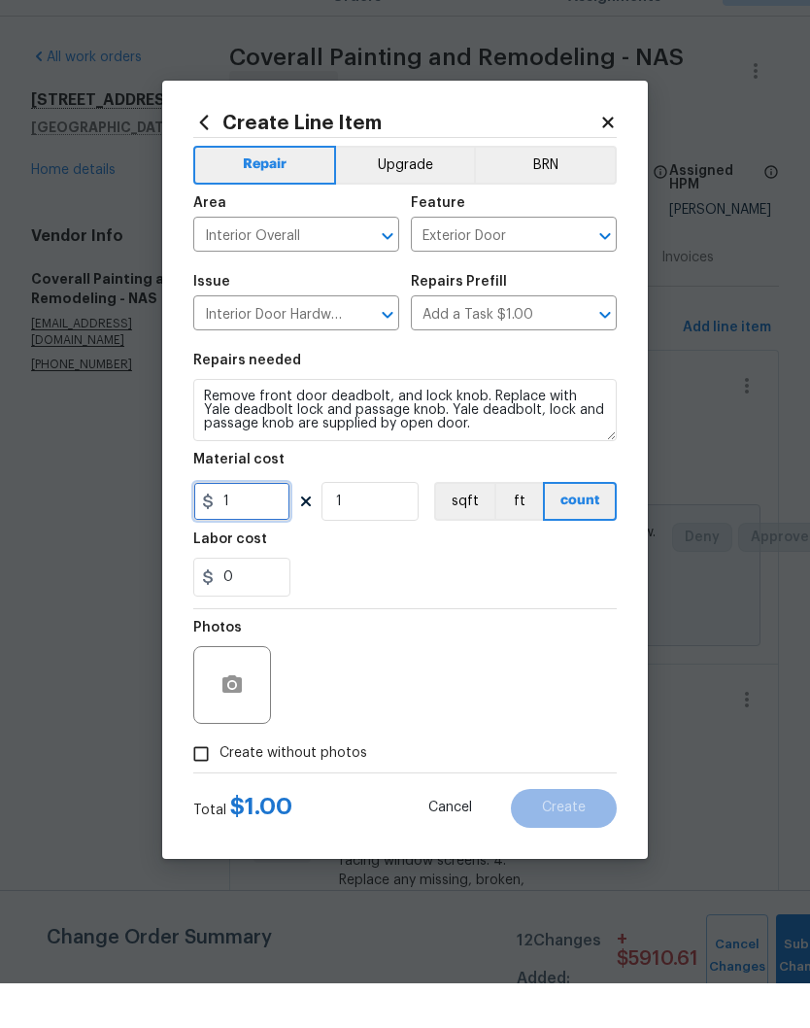
click at [256, 527] on input "1" at bounding box center [241, 546] width 97 height 39
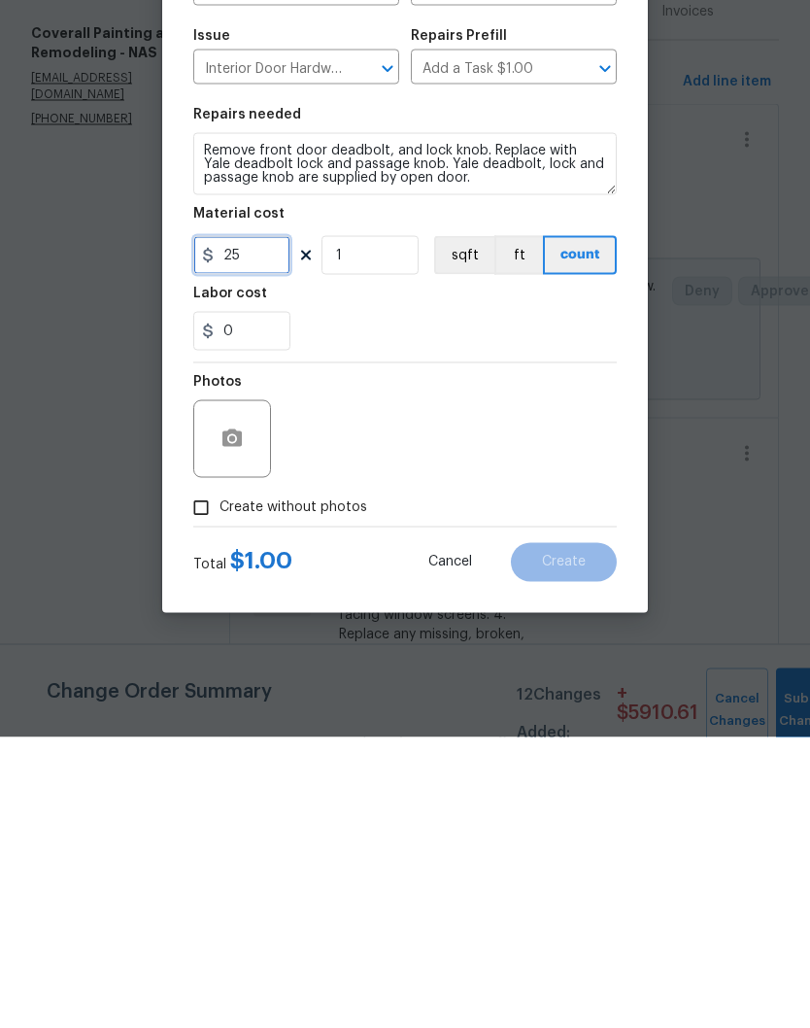
type input "25"
click at [238, 720] on icon "button" at bounding box center [232, 728] width 19 height 17
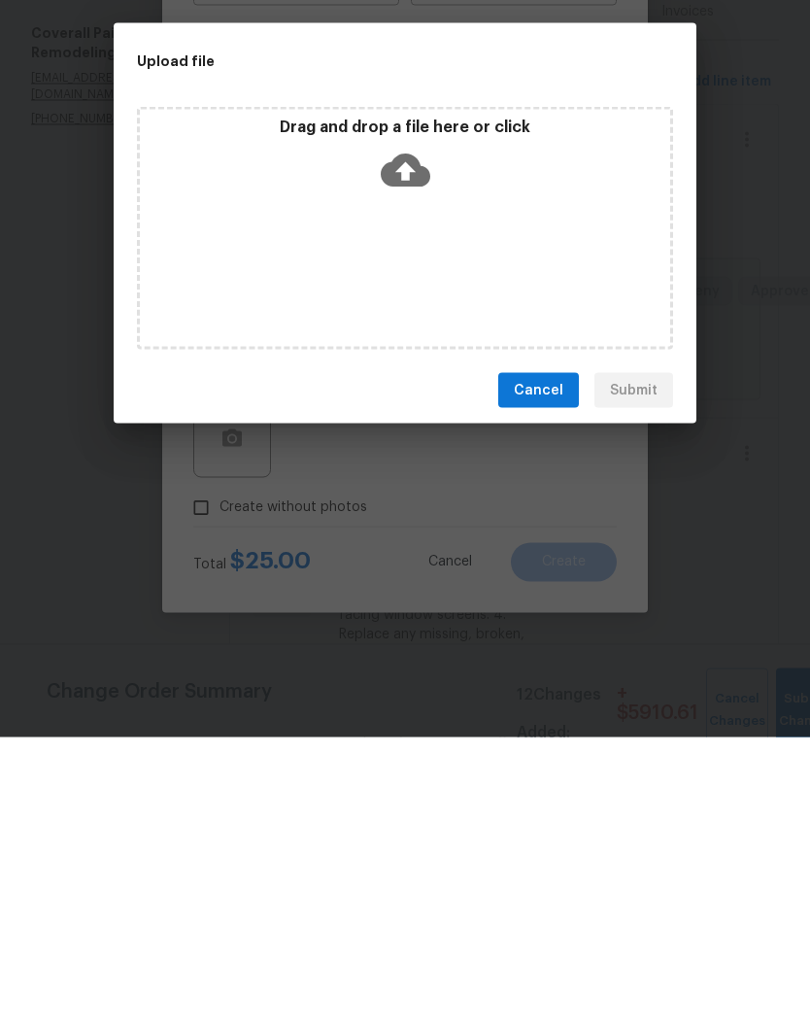
scroll to position [81, 0]
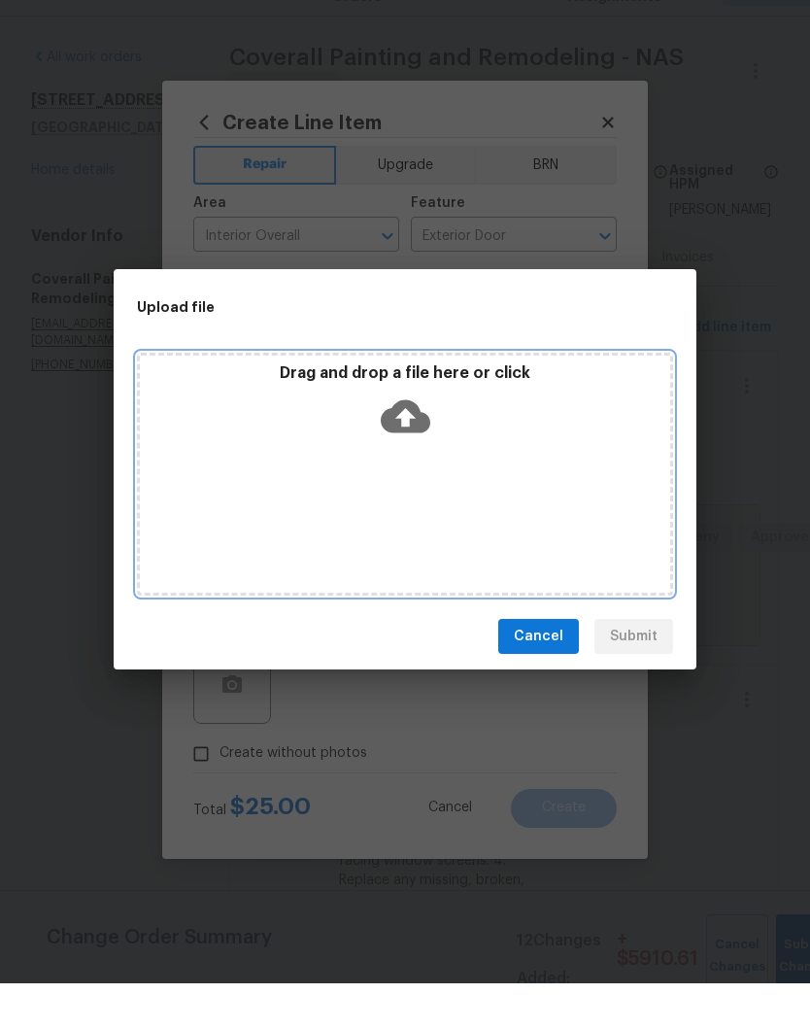
click at [442, 439] on div "Drag and drop a file here or click" at bounding box center [405, 450] width 531 height 84
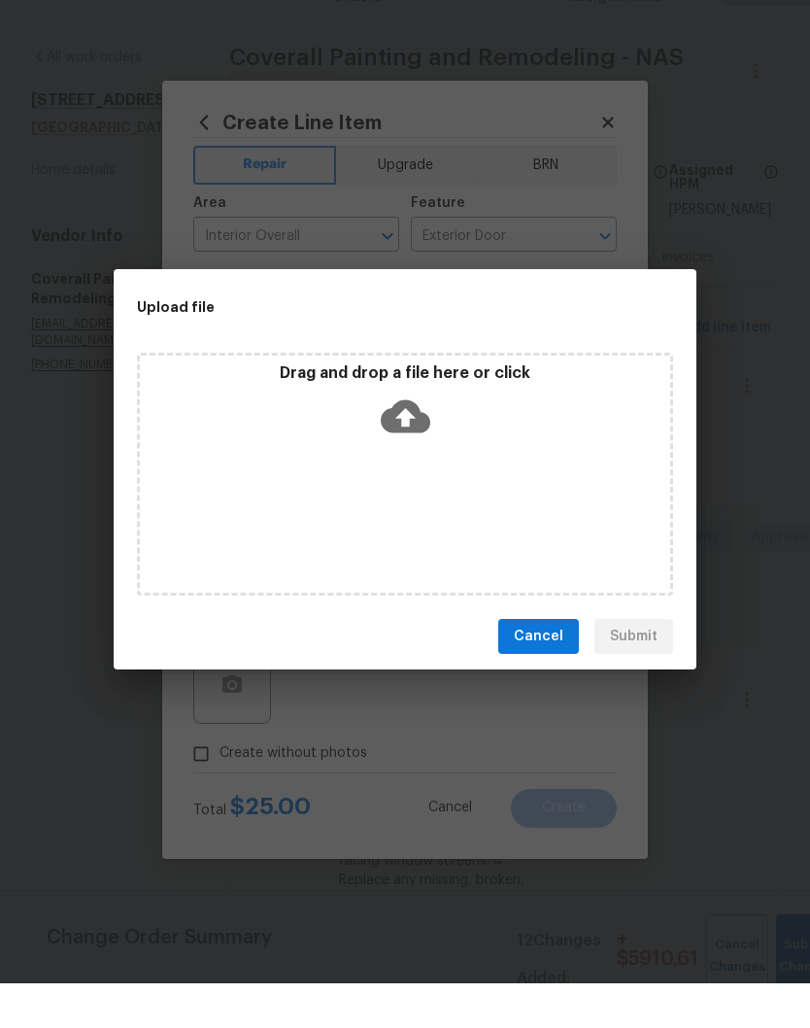
click at [528, 468] on div "Drag and drop a file here or click" at bounding box center [405, 518] width 536 height 243
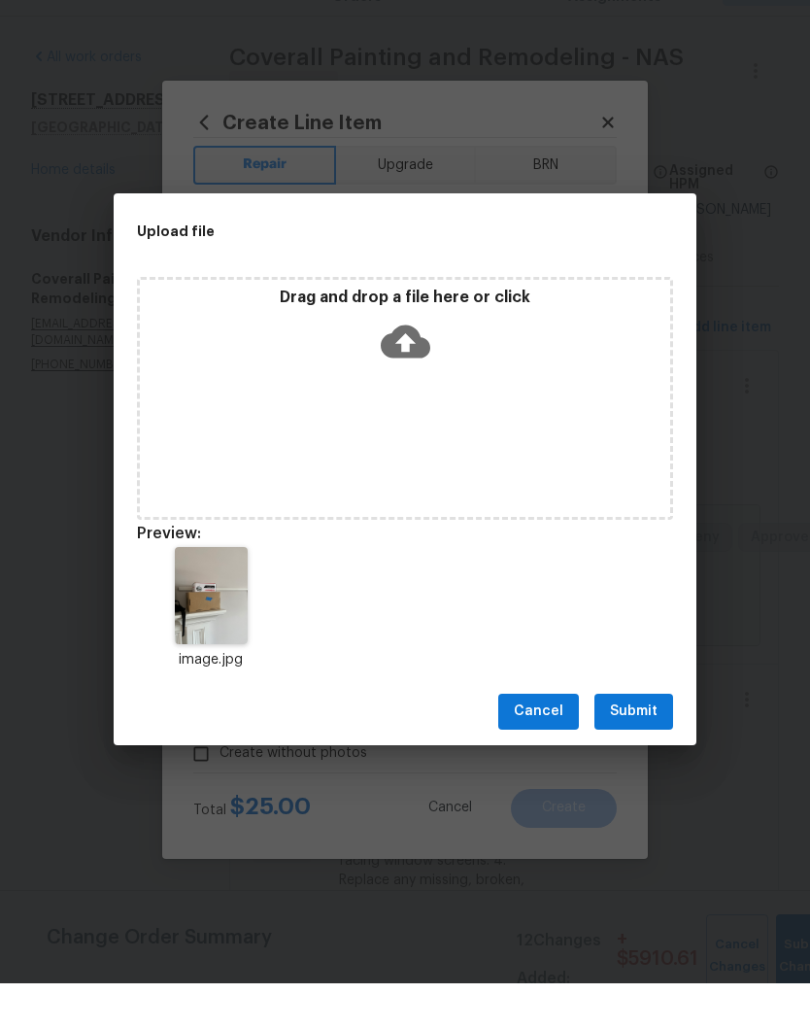
click at [649, 744] on span "Submit" at bounding box center [634, 756] width 48 height 24
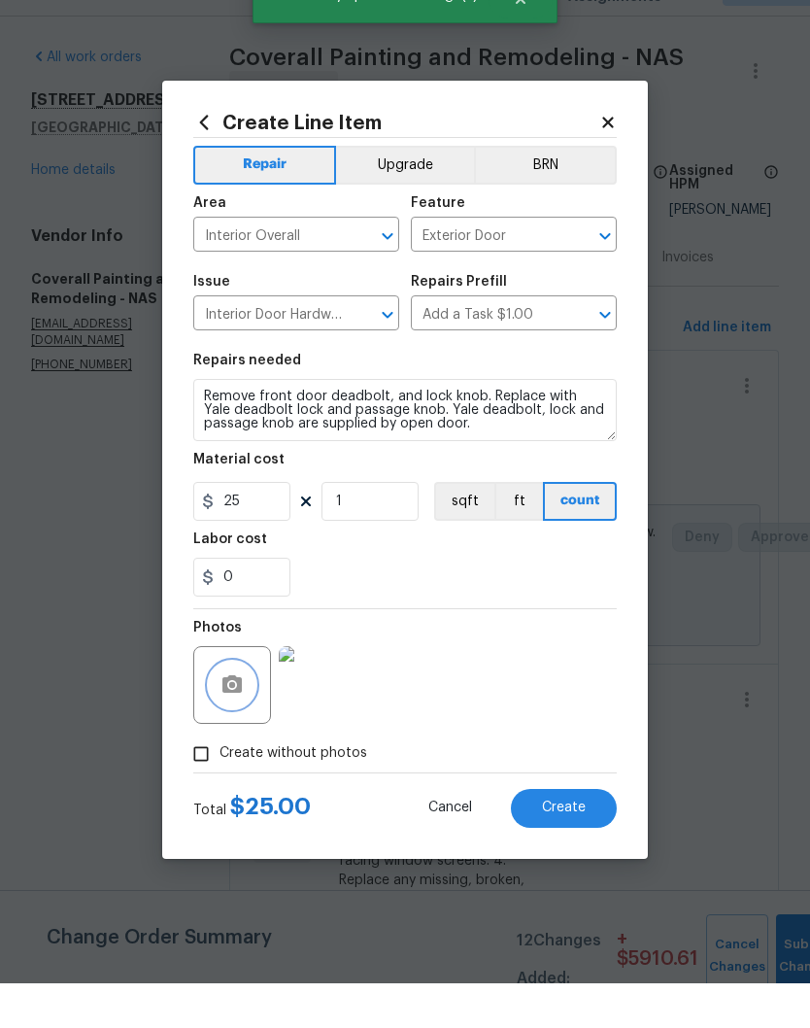
click at [255, 706] on button "button" at bounding box center [232, 729] width 47 height 47
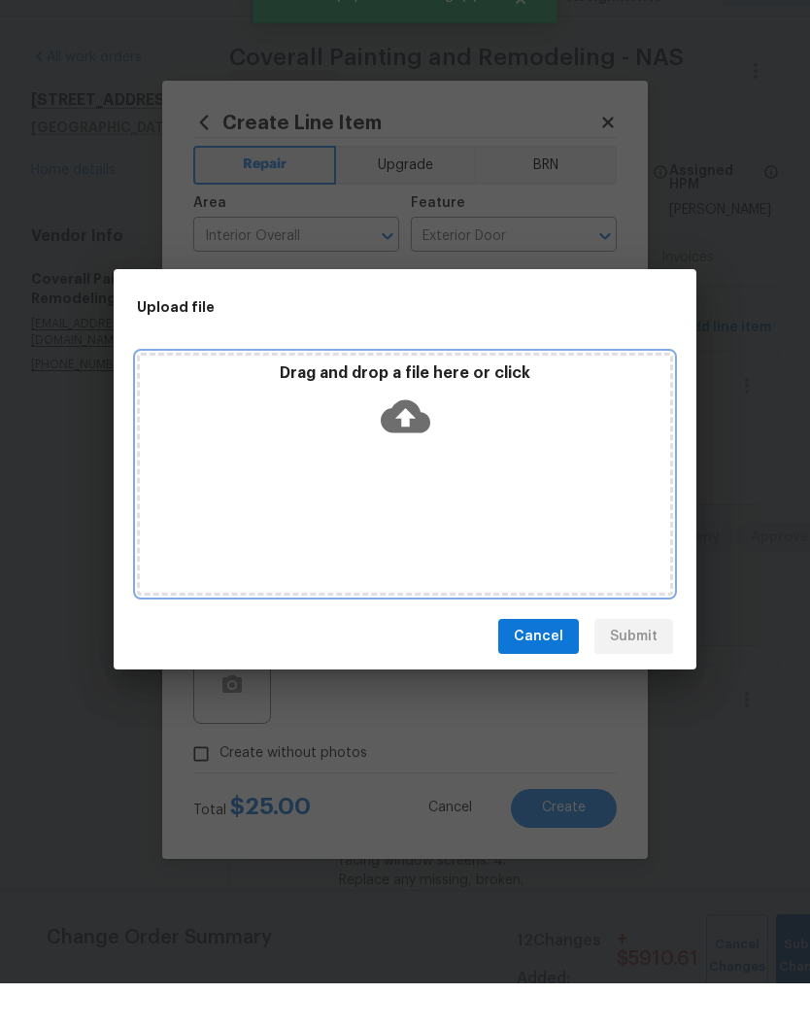
click at [516, 417] on div "Drag and drop a file here or click" at bounding box center [405, 450] width 531 height 84
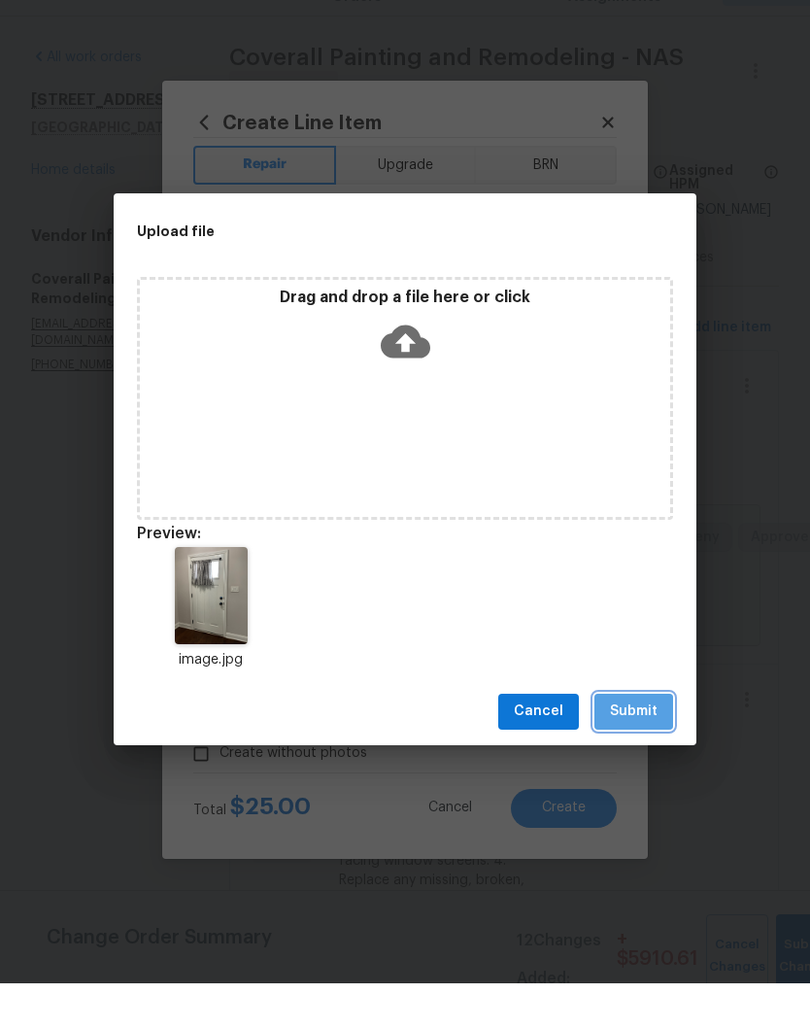
click at [640, 744] on span "Submit" at bounding box center [634, 756] width 48 height 24
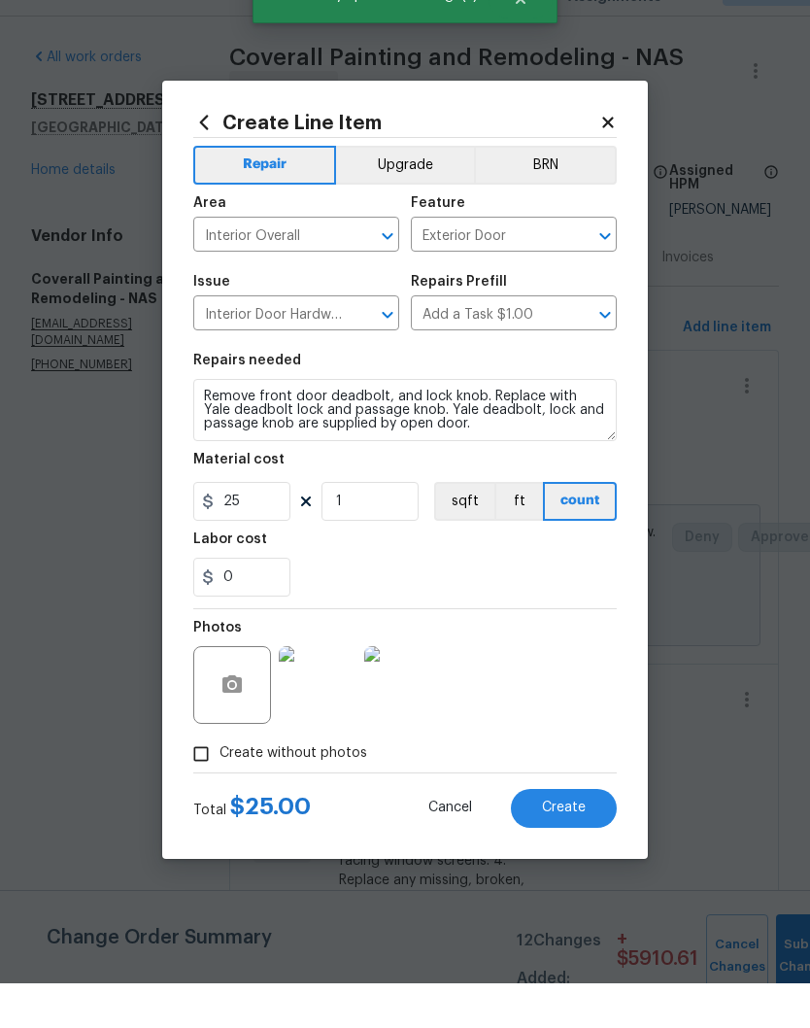
click at [578, 845] on span "Create" at bounding box center [564, 852] width 44 height 15
type input "0"
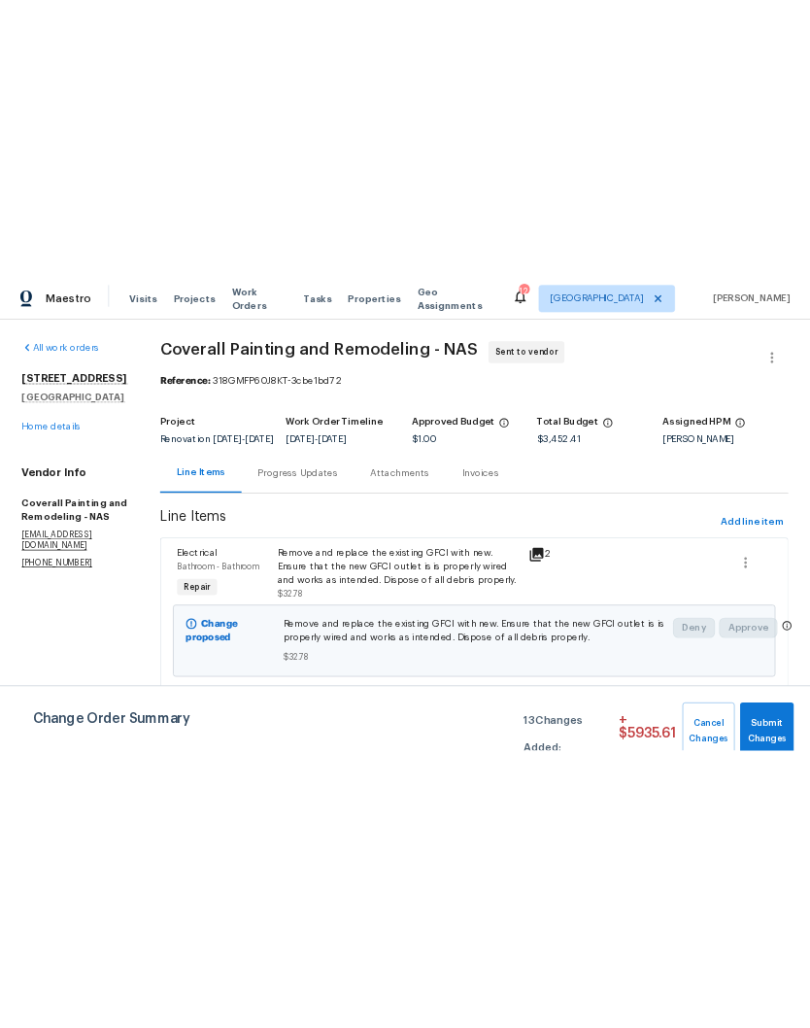
scroll to position [0, 0]
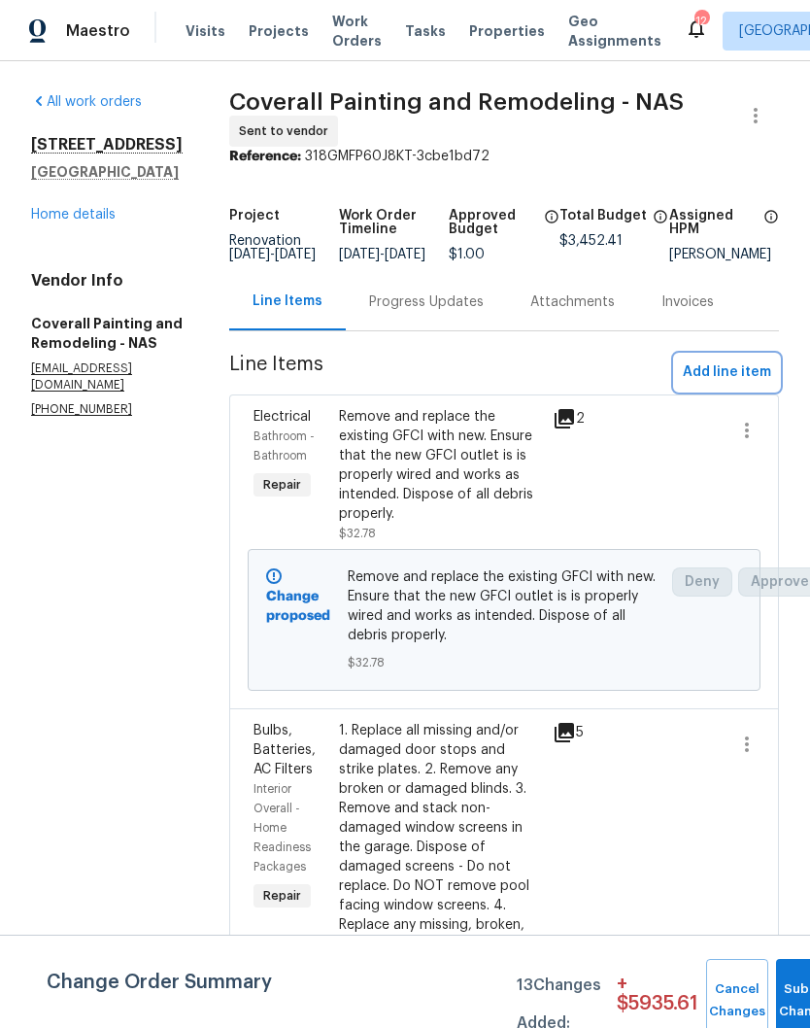
click at [742, 379] on span "Add line item" at bounding box center [727, 372] width 88 height 24
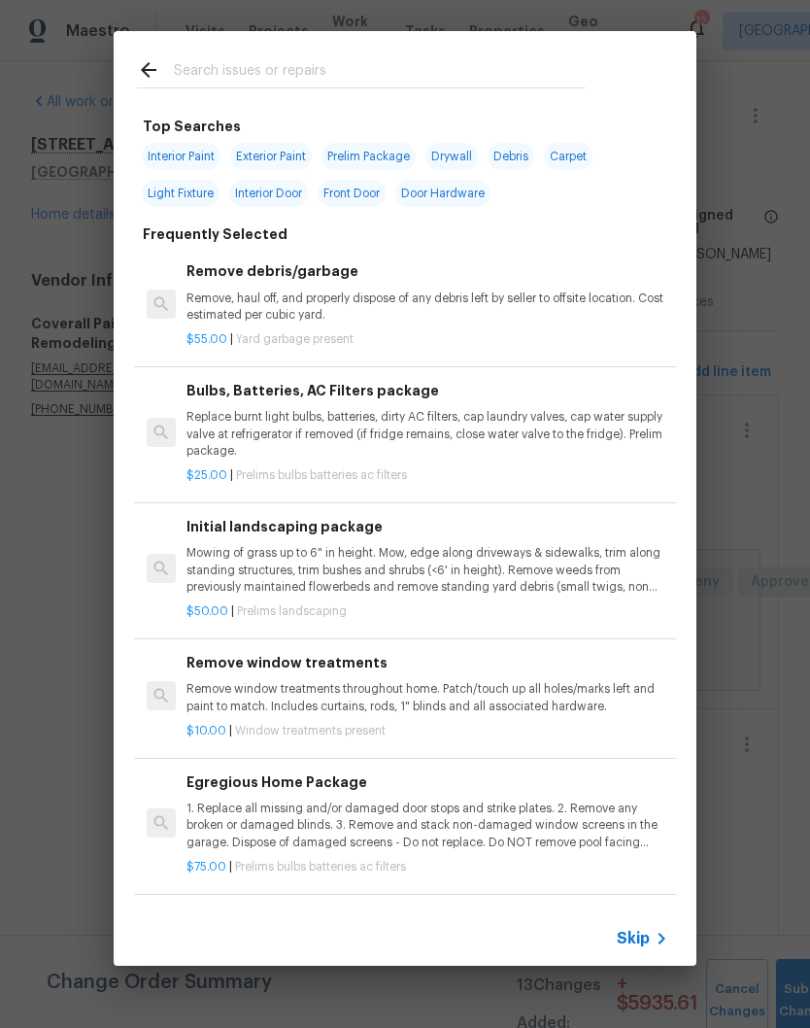
click at [325, 63] on input "text" at bounding box center [380, 72] width 412 height 29
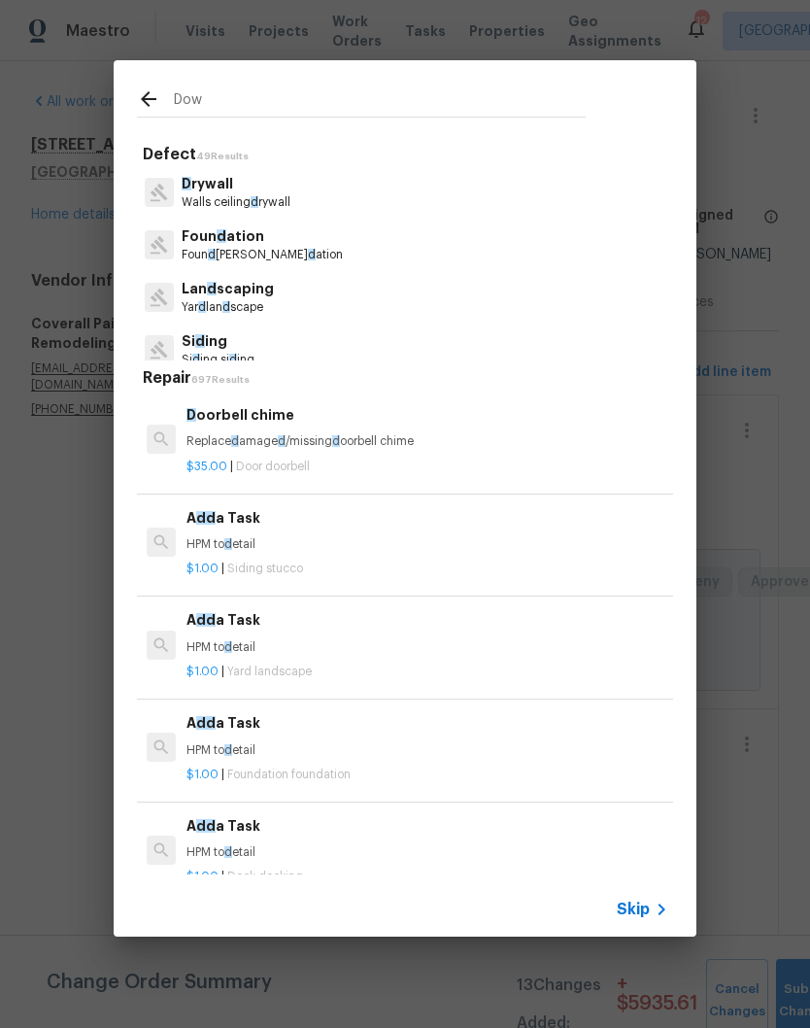
type input "Down"
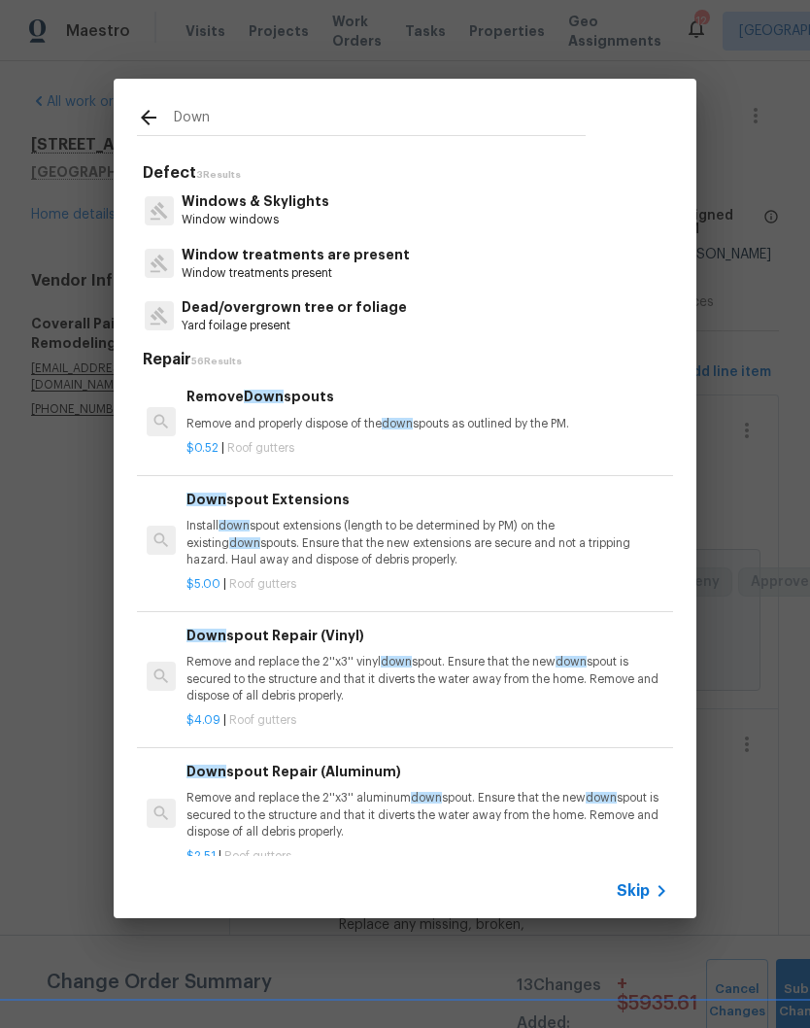
click at [320, 498] on h6 "Down spout Extensions" at bounding box center [428, 499] width 482 height 21
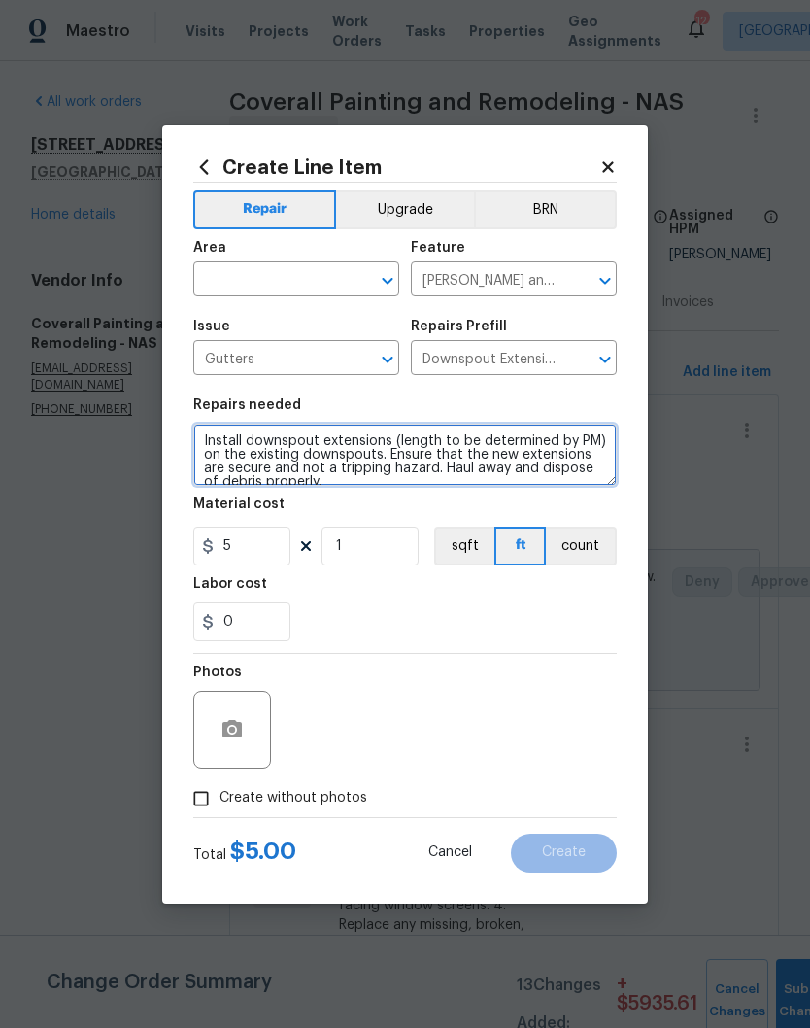
click at [213, 444] on textarea "Install downspout extensions (length to be determined by PM) on the existing do…" at bounding box center [405, 455] width 424 height 62
click at [212, 444] on textarea "Install downspout extensions (length to be determined by PM) on the existing do…" at bounding box center [405, 455] width 424 height 62
click at [209, 448] on textarea "Install downspout extensions (length to be determined by PM) on the existing do…" at bounding box center [405, 455] width 424 height 62
click at [208, 447] on textarea "Install downspout extensions (length to be determined by PM) on the existing do…" at bounding box center [405, 455] width 424 height 62
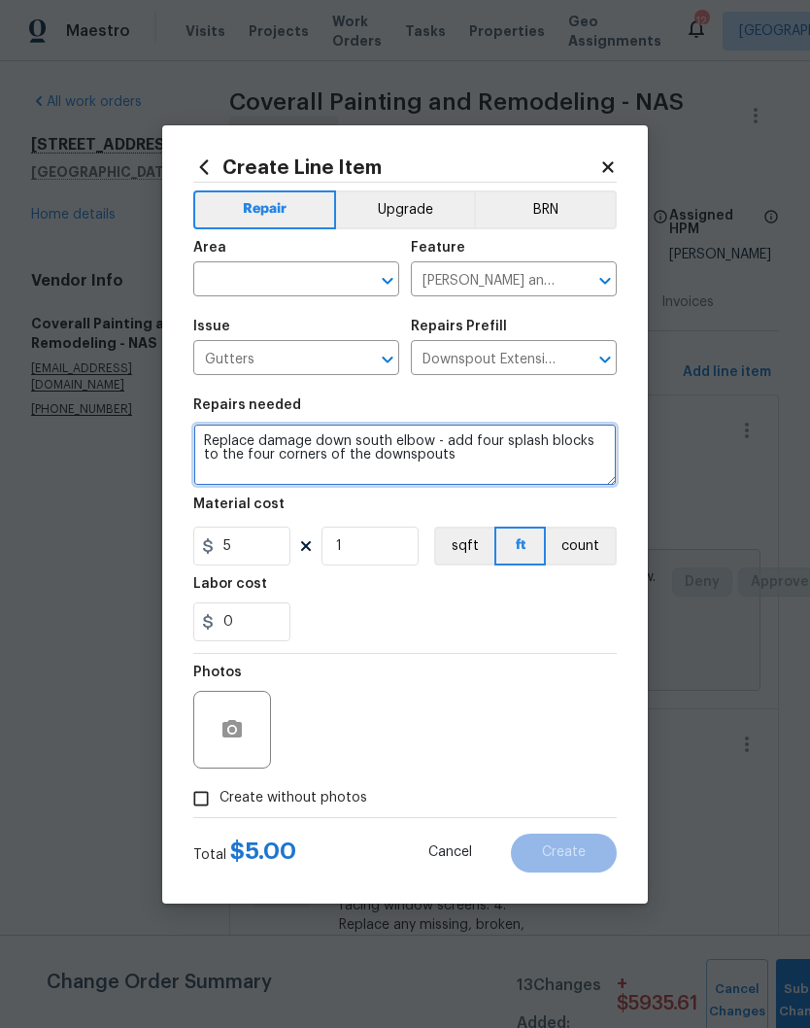
type textarea "Replace damage down south elbow - add four splash blocks to the four corners of…"
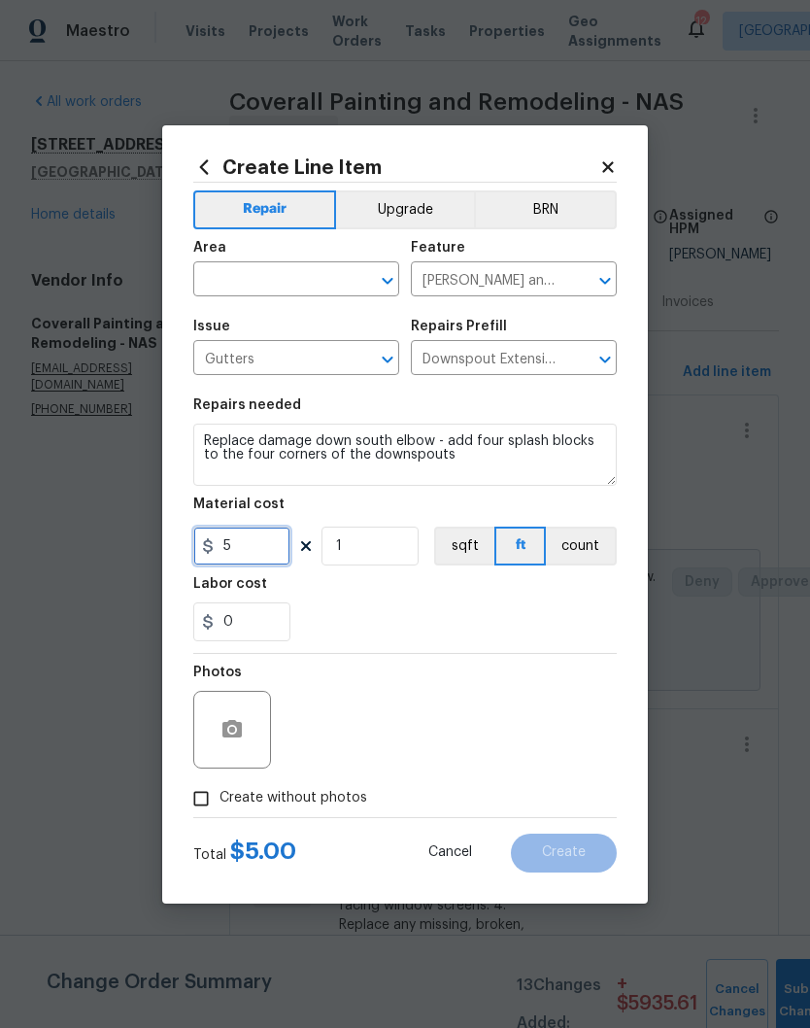
click at [264, 552] on input "5" at bounding box center [241, 546] width 97 height 39
type input "15"
click at [370, 546] on section "Repairs needed Replace damage down south elbow - add four splash blocks to the …" at bounding box center [405, 520] width 424 height 266
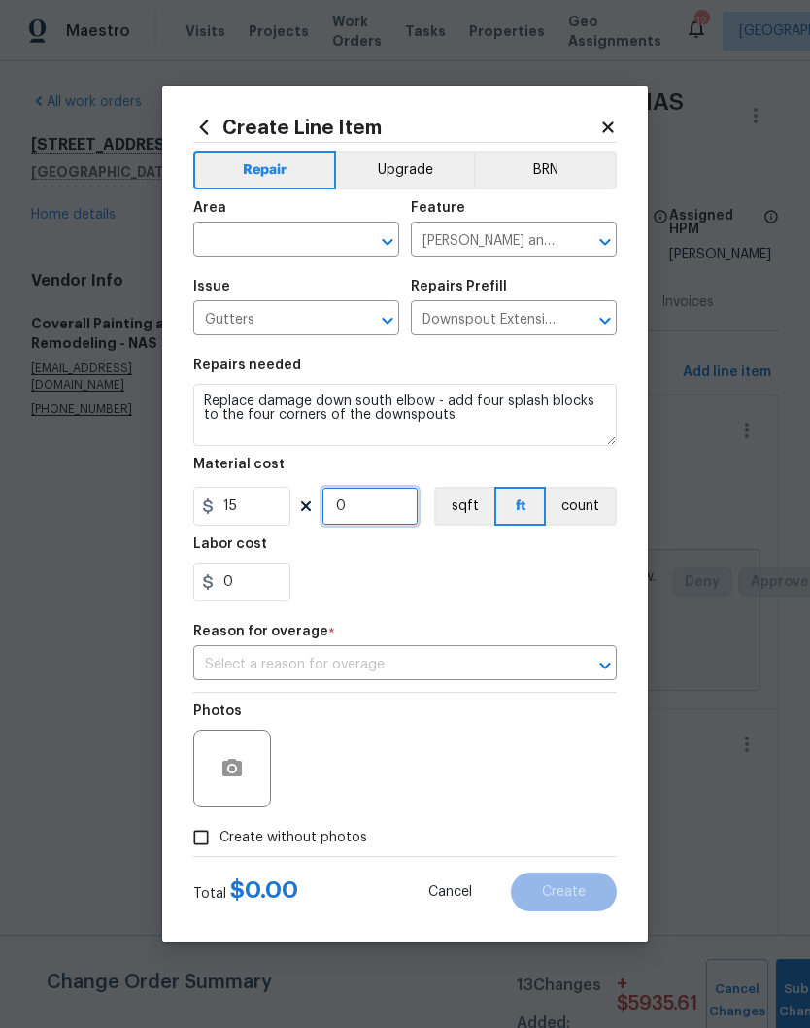
type input "4"
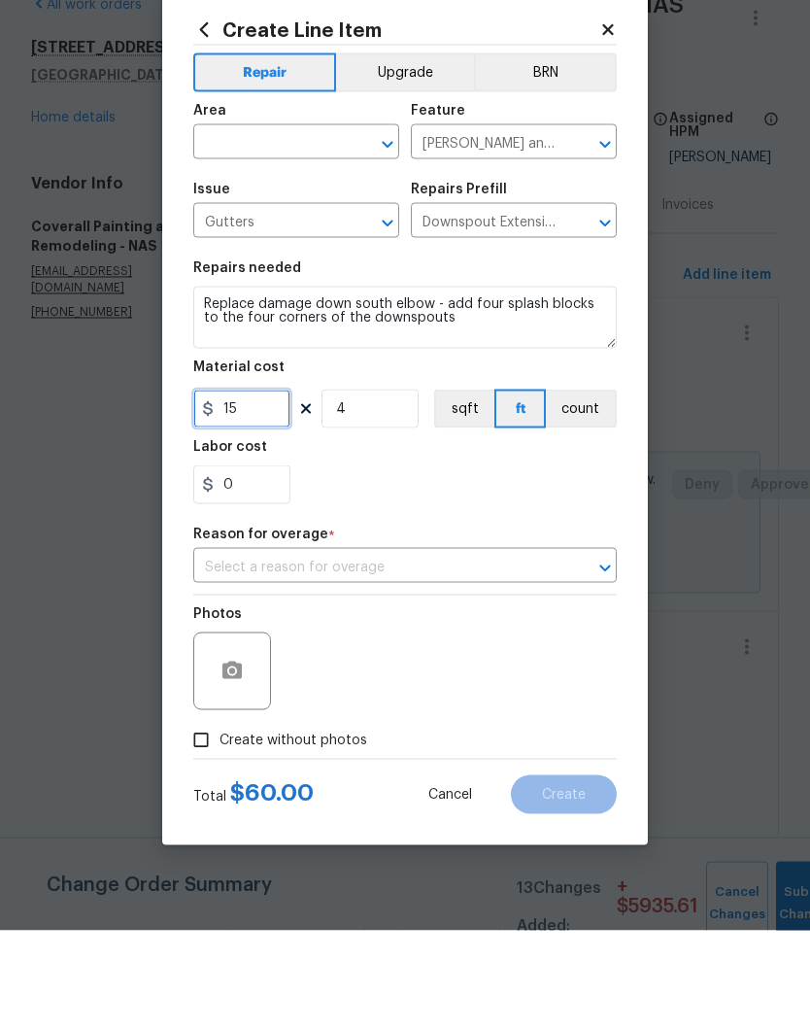
click at [267, 487] on input "15" at bounding box center [241, 506] width 97 height 39
type input "65"
click at [370, 487] on input "4" at bounding box center [370, 506] width 97 height 39
type input "1"
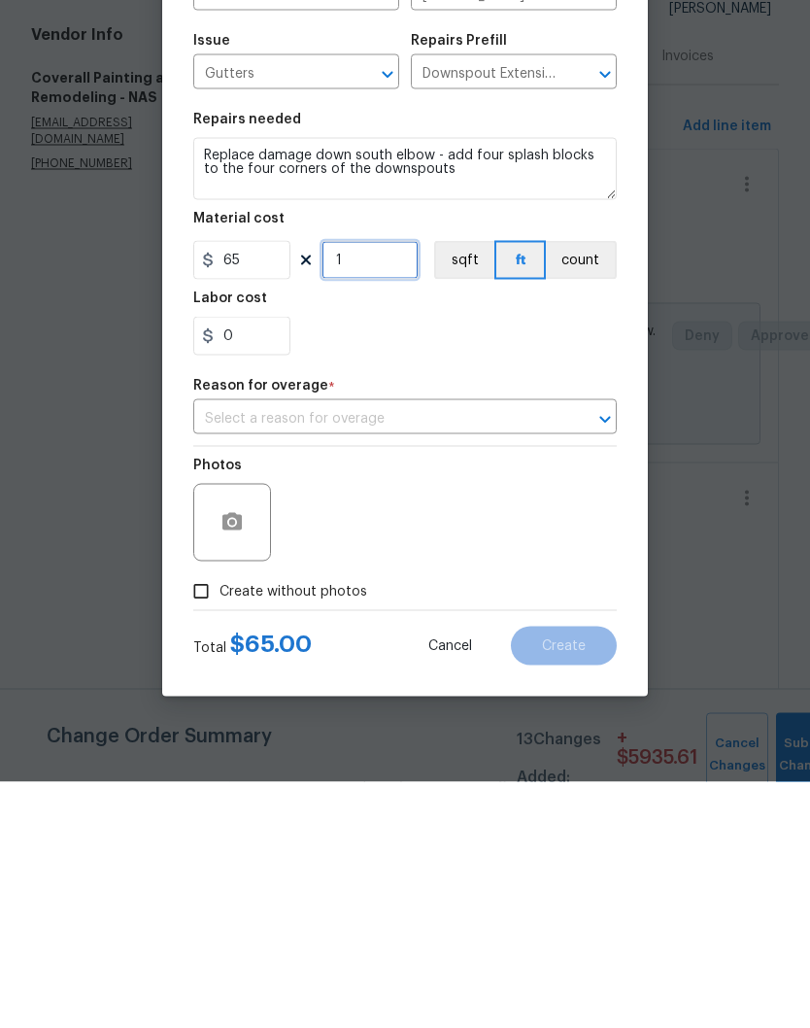
click at [603, 654] on icon "Open" at bounding box center [605, 665] width 23 height 23
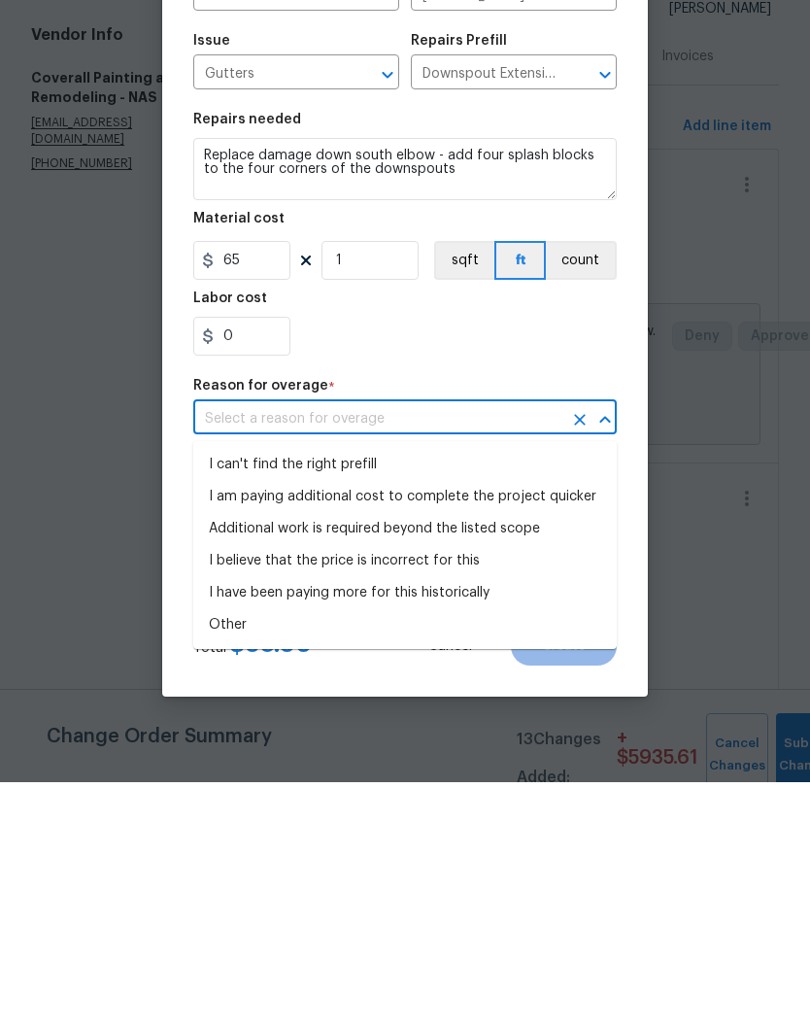
click at [360, 695] on li "I can't find the right prefill" at bounding box center [405, 711] width 424 height 32
type input "I can't find the right prefill"
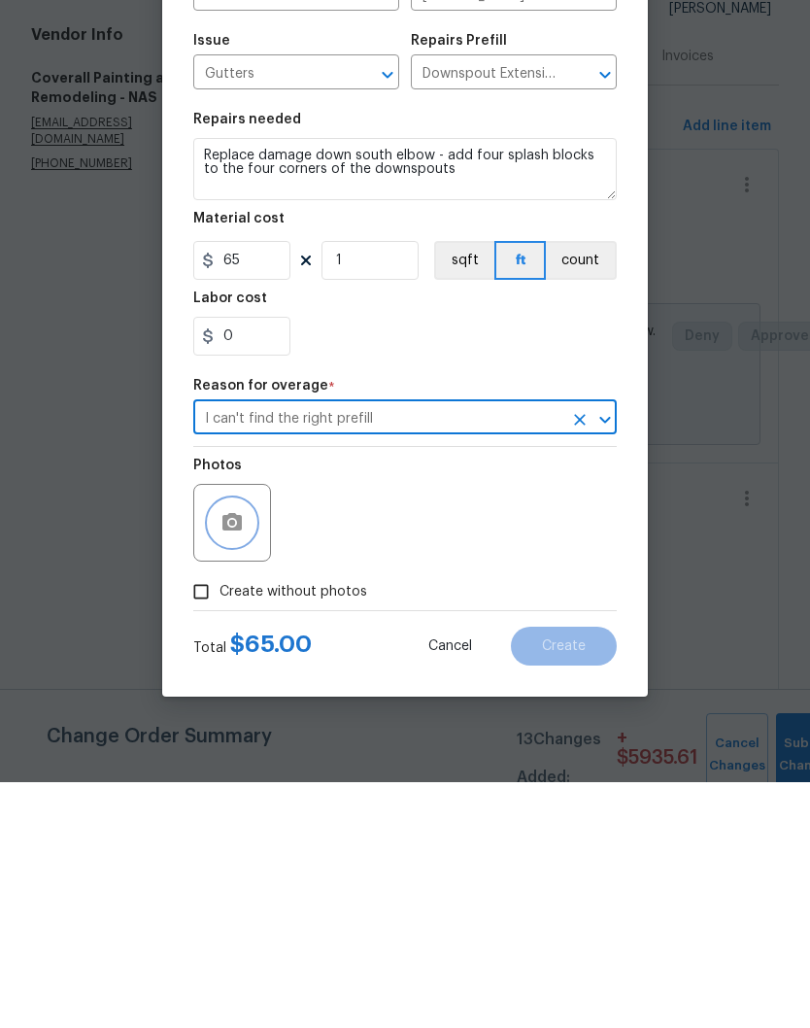
click at [237, 757] on icon "button" at bounding box center [232, 768] width 23 height 23
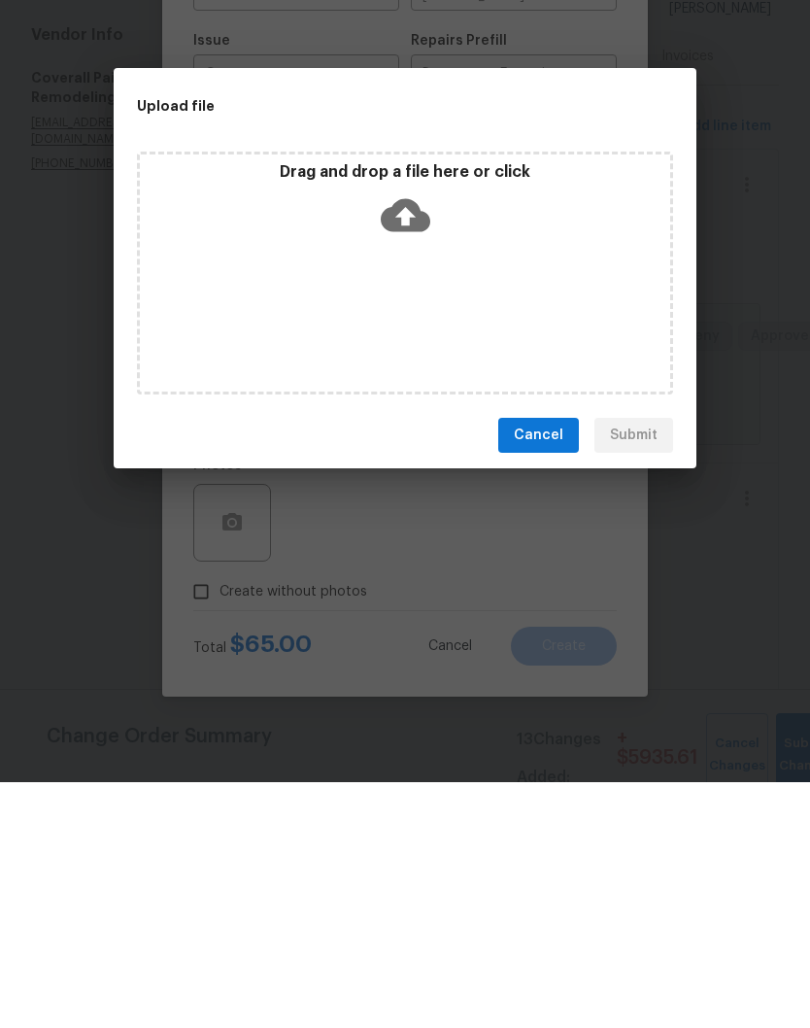
scroll to position [81, 0]
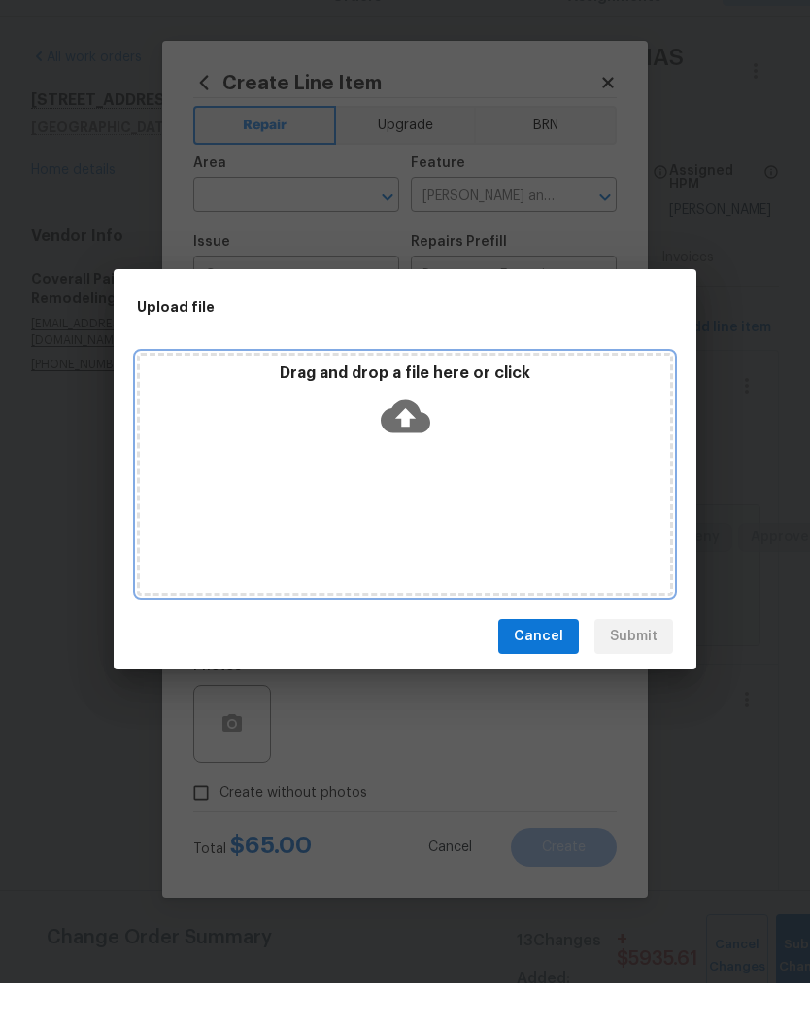
click at [465, 469] on div "Drag and drop a file here or click" at bounding box center [405, 518] width 536 height 243
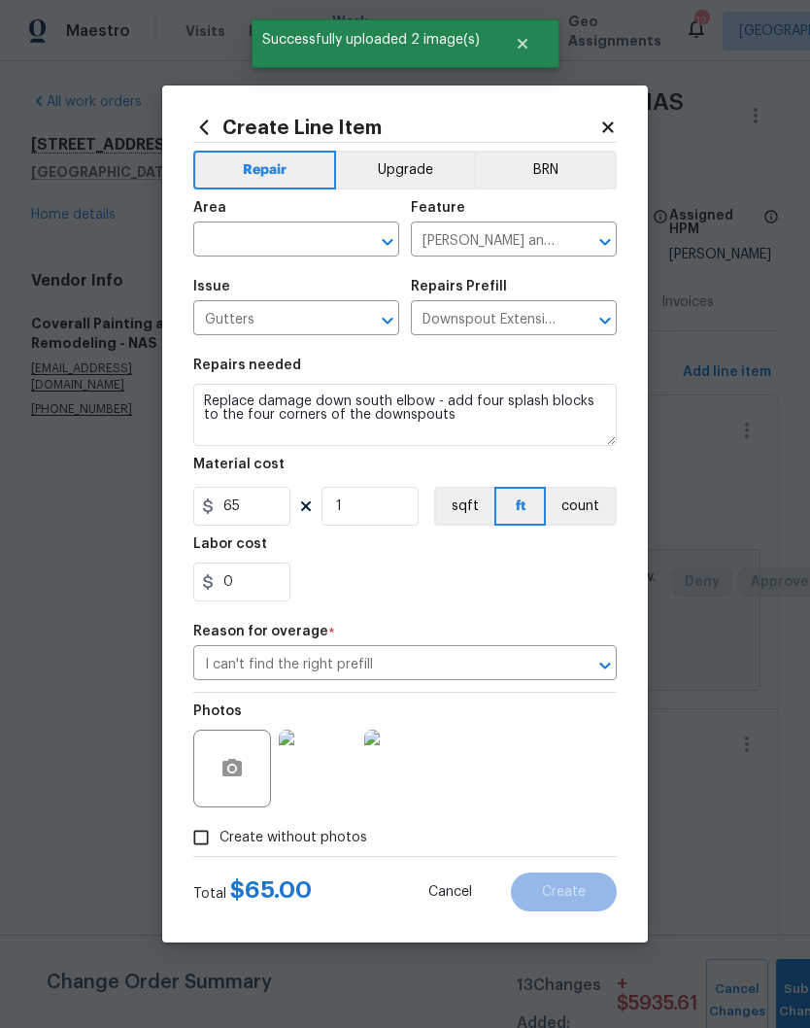
scroll to position [125, 0]
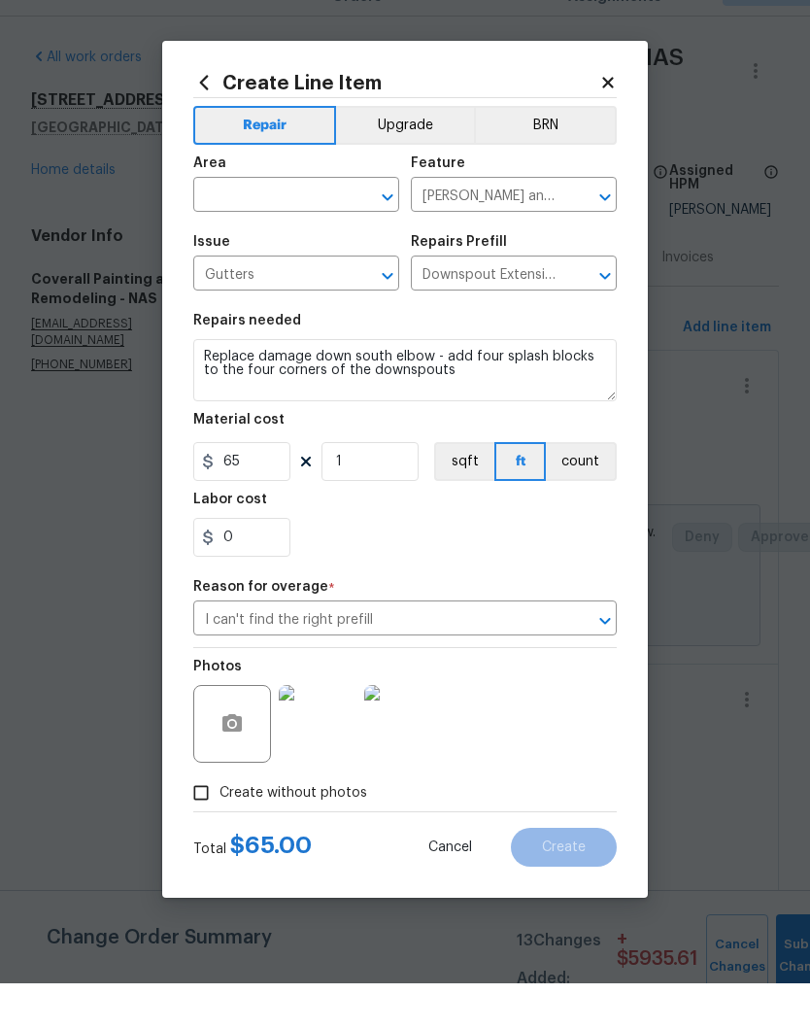
click at [342, 226] on input "text" at bounding box center [269, 241] width 152 height 30
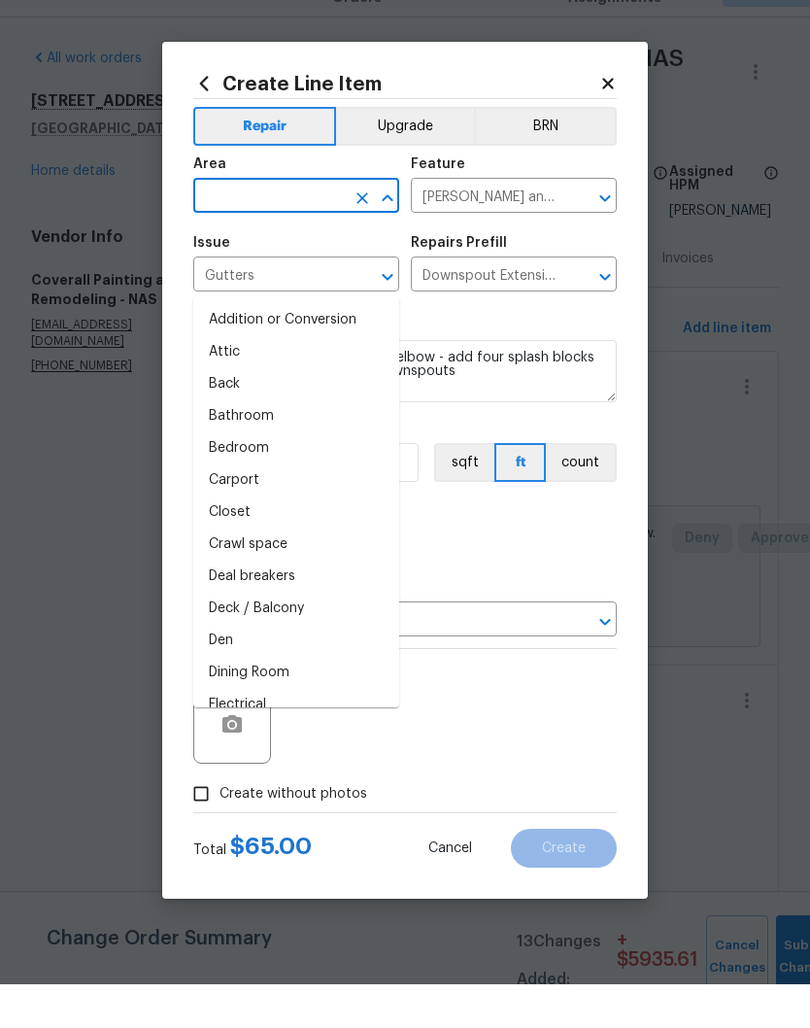
scroll to position [80, 0]
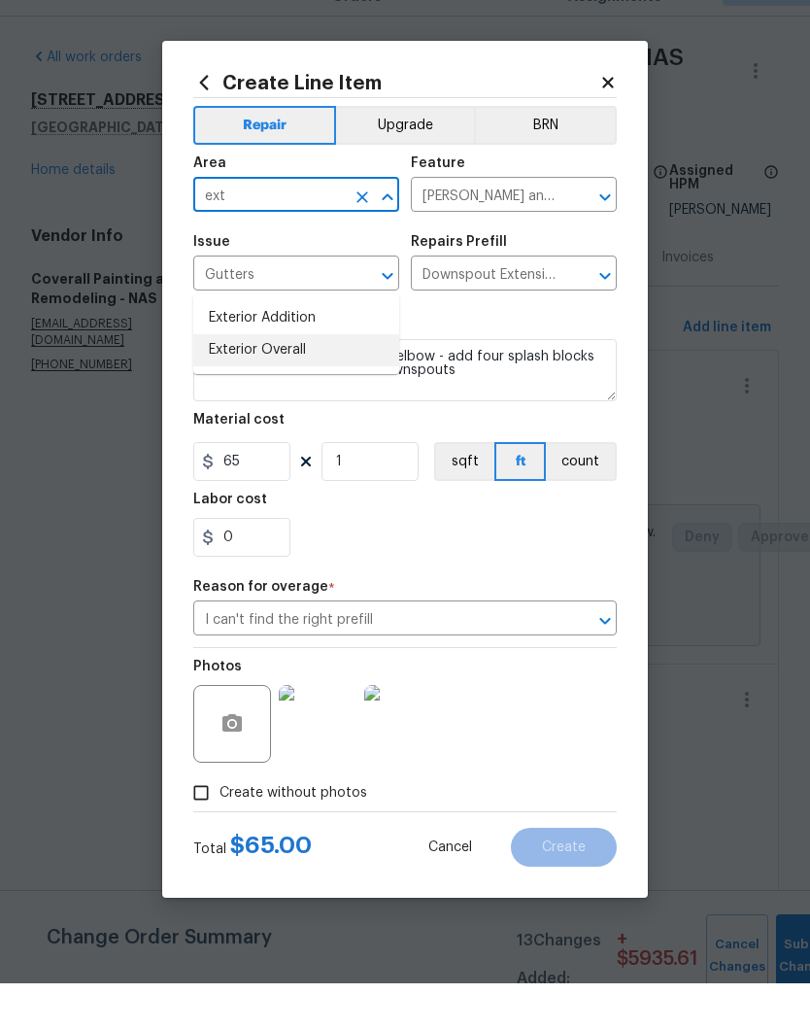
click at [298, 379] on li "Exterior Overall" at bounding box center [296, 395] width 206 height 32
type input "Exterior Overall"
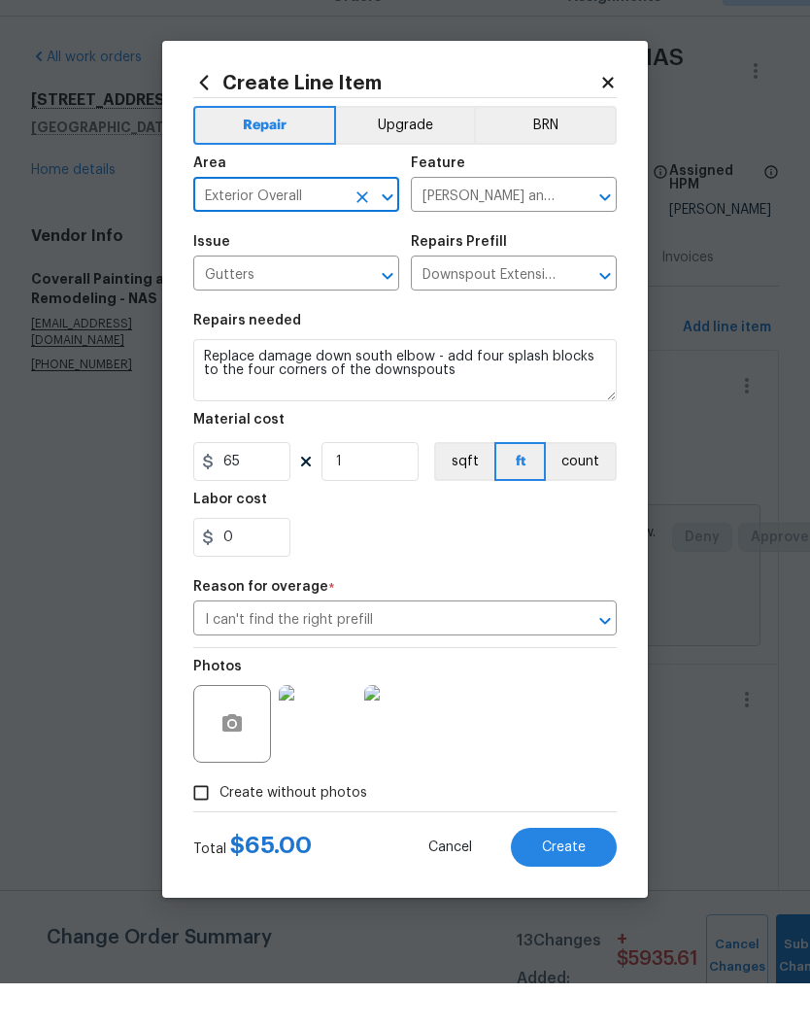
click at [581, 236] on icon "Clear" at bounding box center [580, 242] width 12 height 12
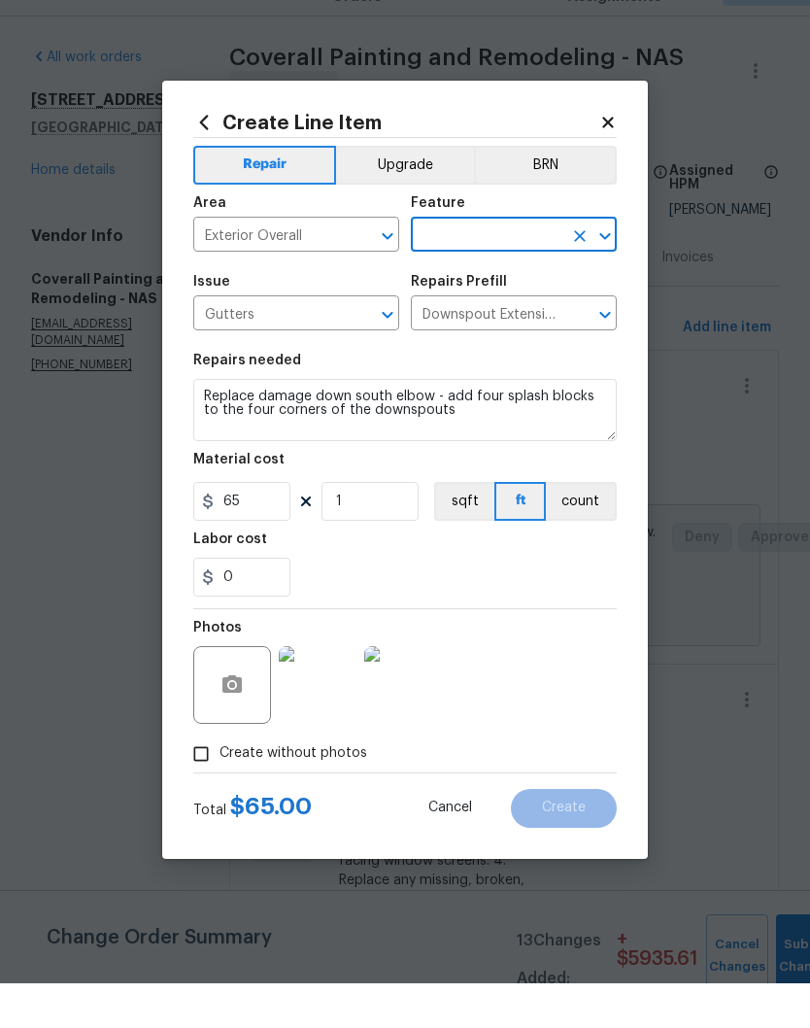
click at [539, 266] on input "text" at bounding box center [487, 281] width 152 height 30
click at [474, 434] on li "Drainage" at bounding box center [514, 450] width 206 height 32
type input "Drainage"
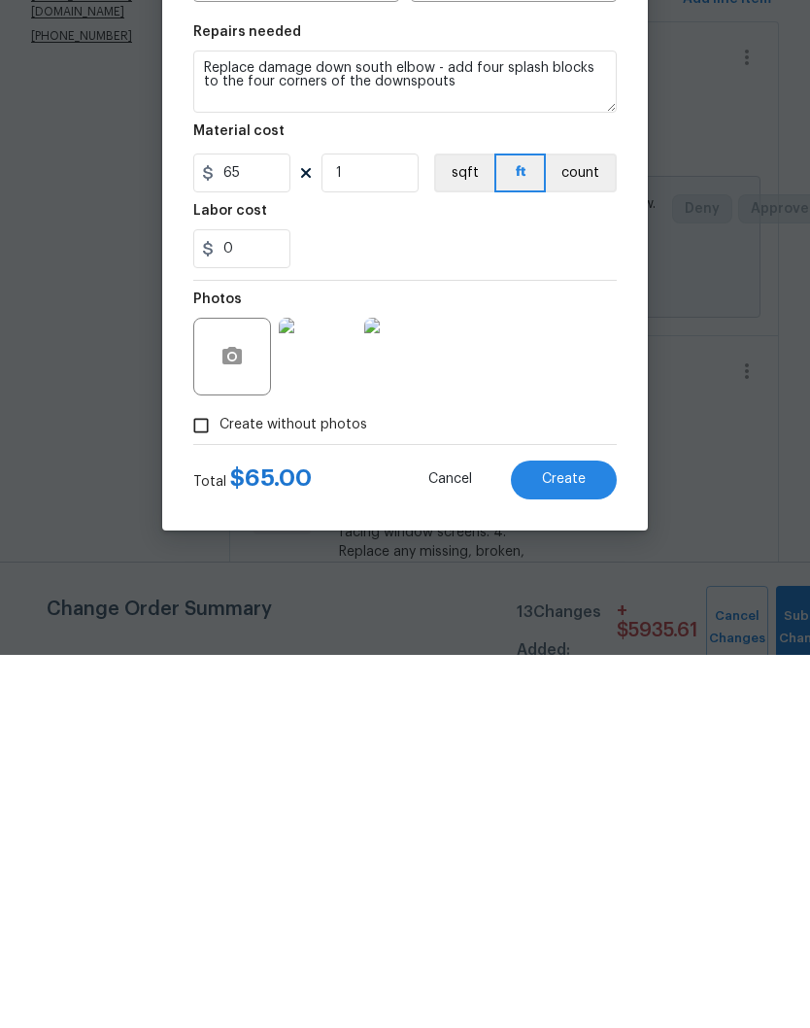
click at [584, 845] on span "Create" at bounding box center [564, 852] width 44 height 15
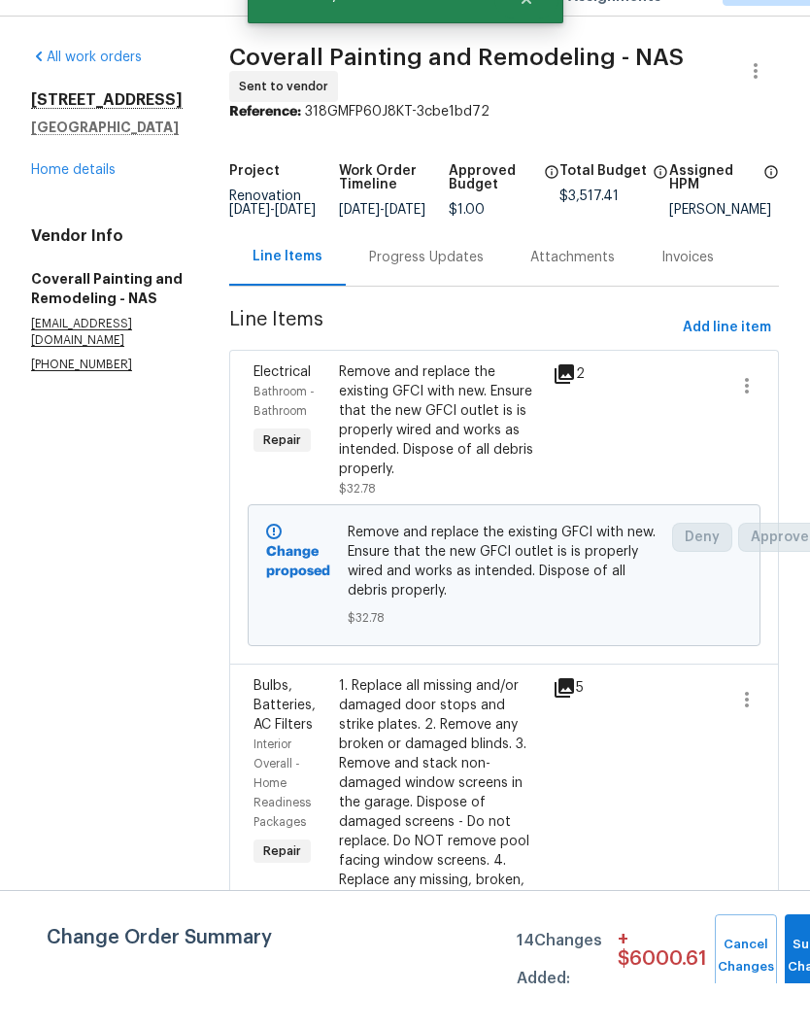
scroll to position [0, 0]
click at [739, 360] on span "Add line item" at bounding box center [727, 372] width 88 height 24
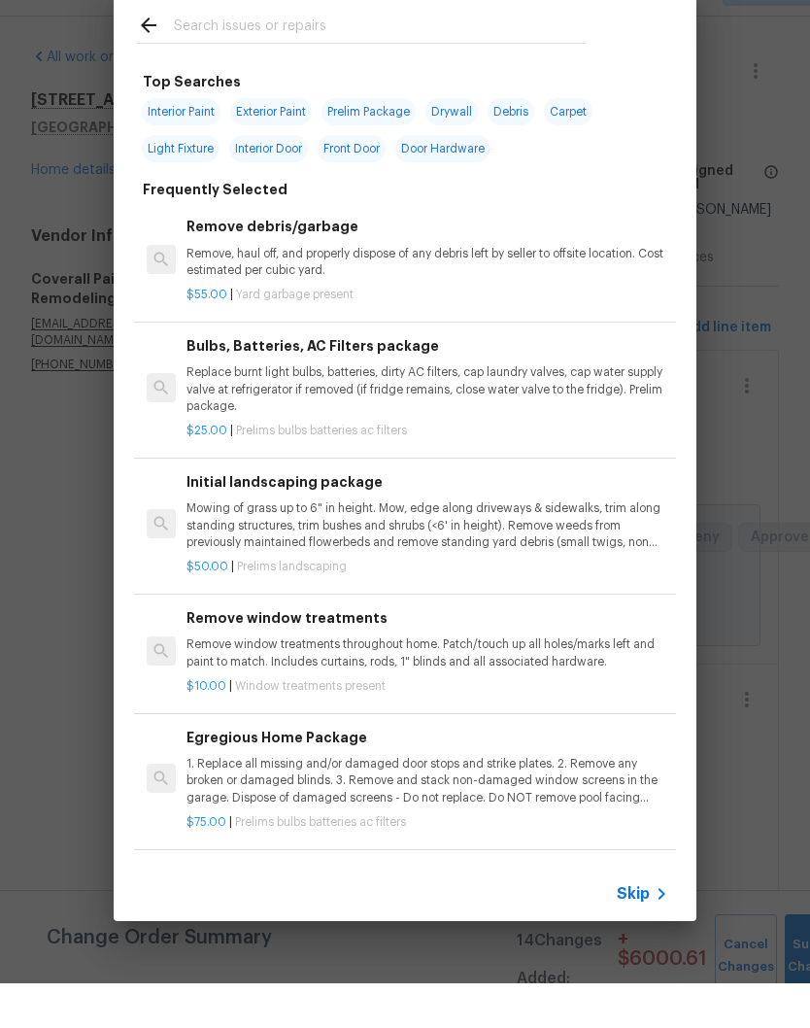
click at [287, 58] on input "text" at bounding box center [380, 72] width 412 height 29
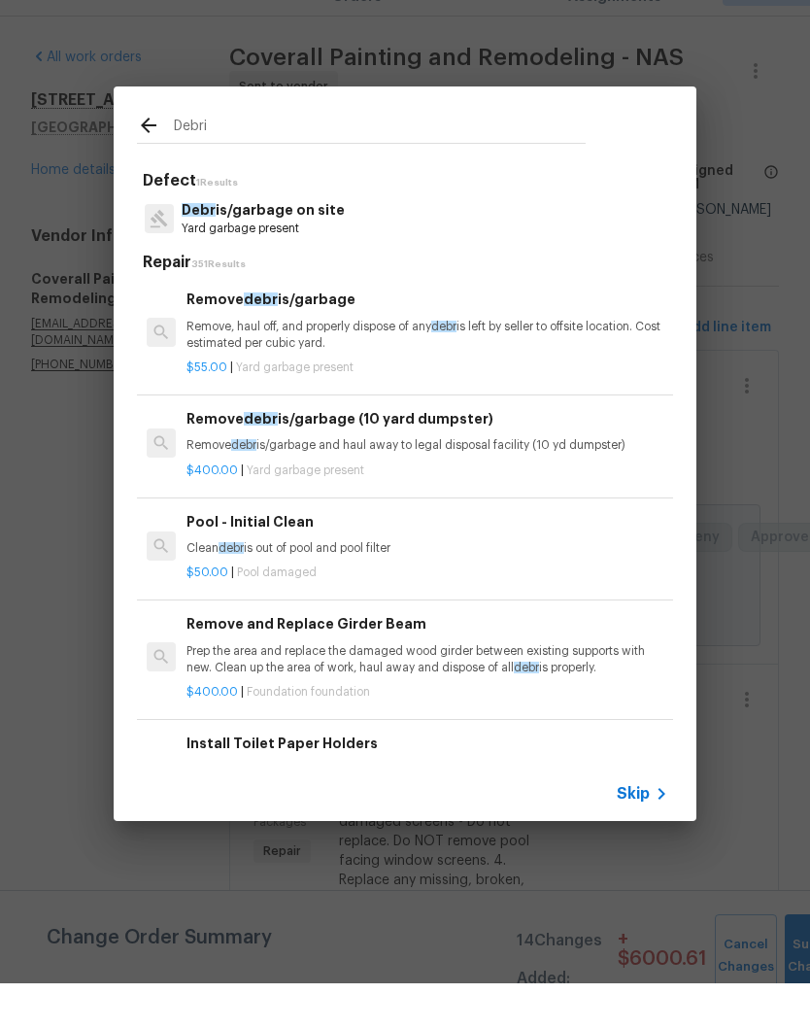
type input "Debris"
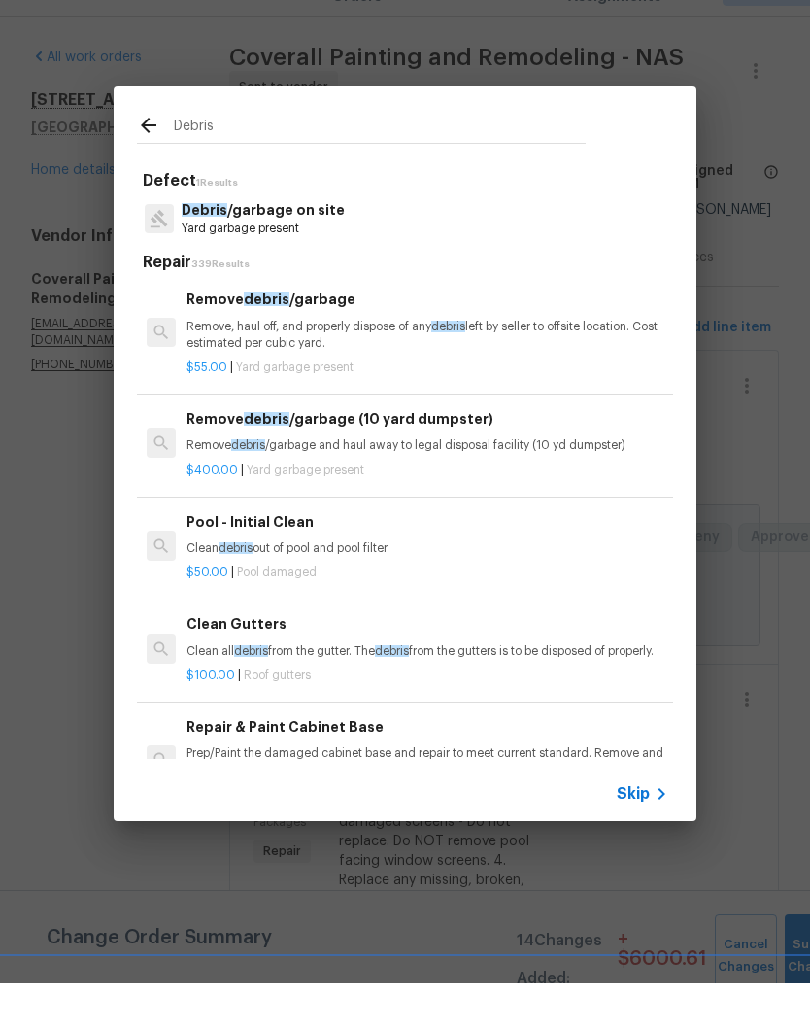
click at [305, 333] on div "Remove debris /garbage Remove, haul off, and properly dispose of any debris lef…" at bounding box center [428, 364] width 482 height 63
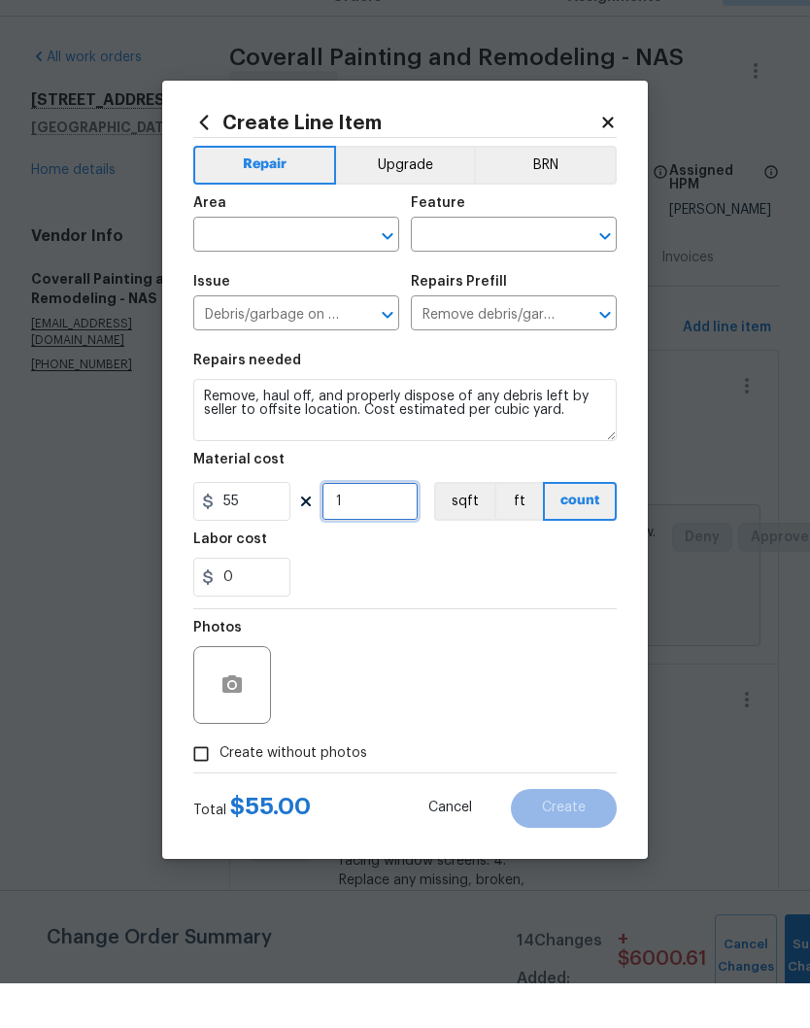
click at [384, 527] on input "1" at bounding box center [370, 546] width 97 height 39
type input "2"
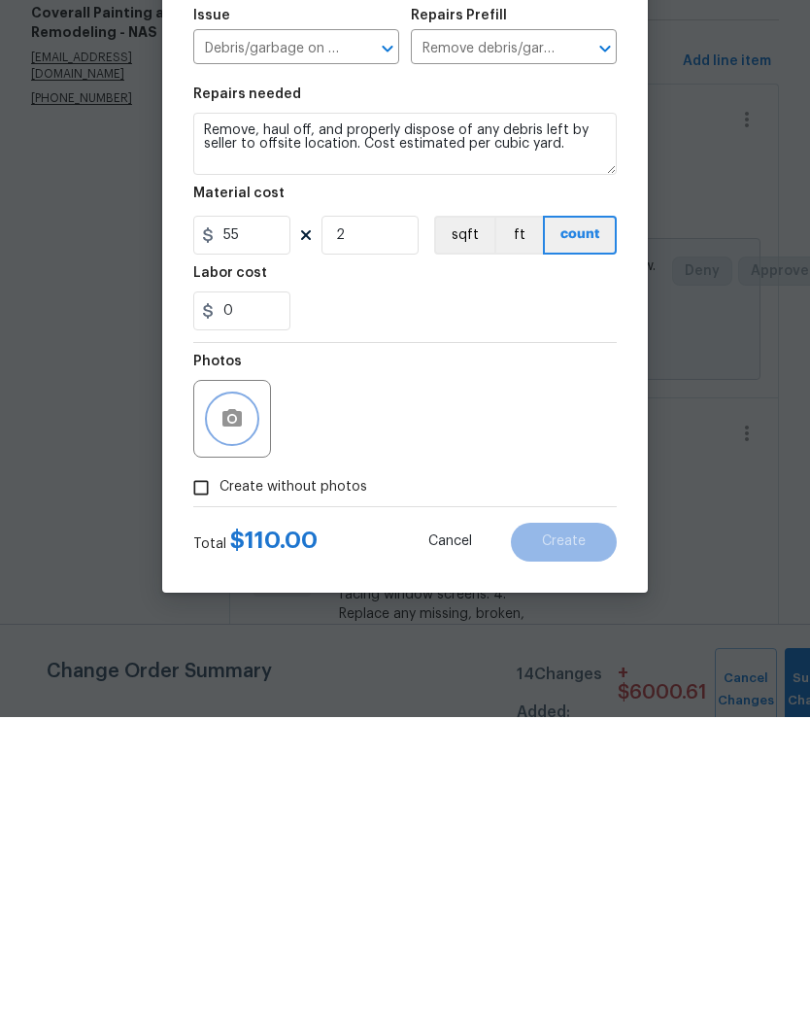
click at [247, 706] on button "button" at bounding box center [232, 729] width 47 height 47
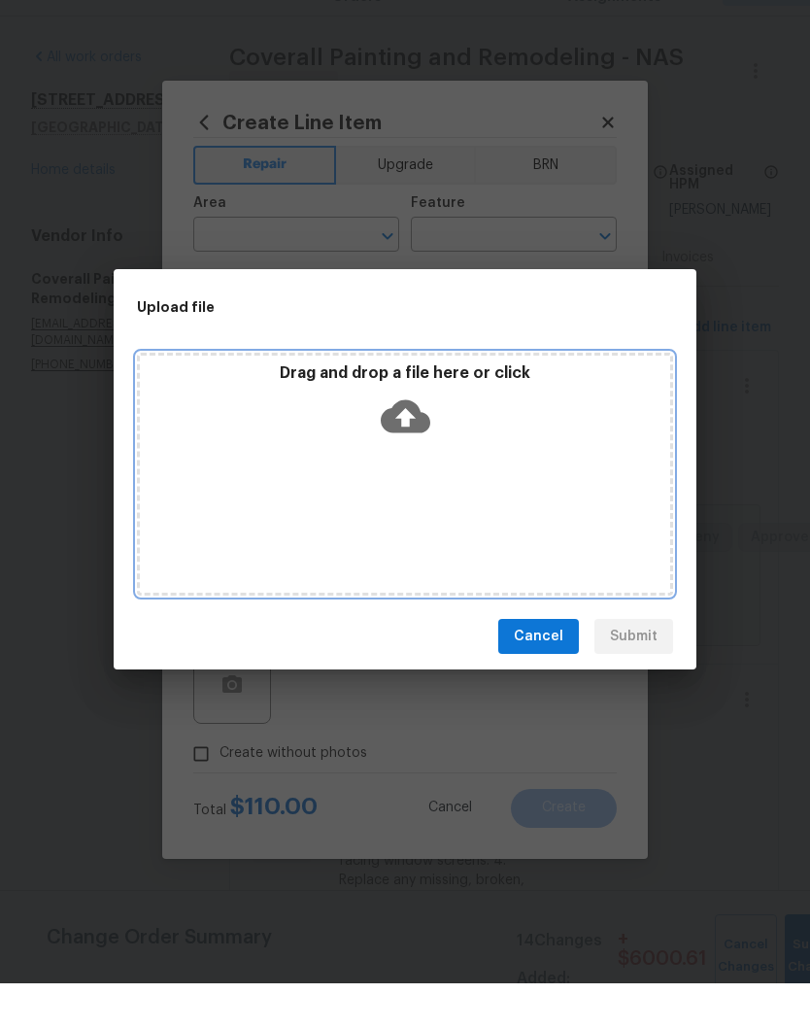
click at [496, 458] on div "Drag and drop a file here or click" at bounding box center [405, 518] width 536 height 243
